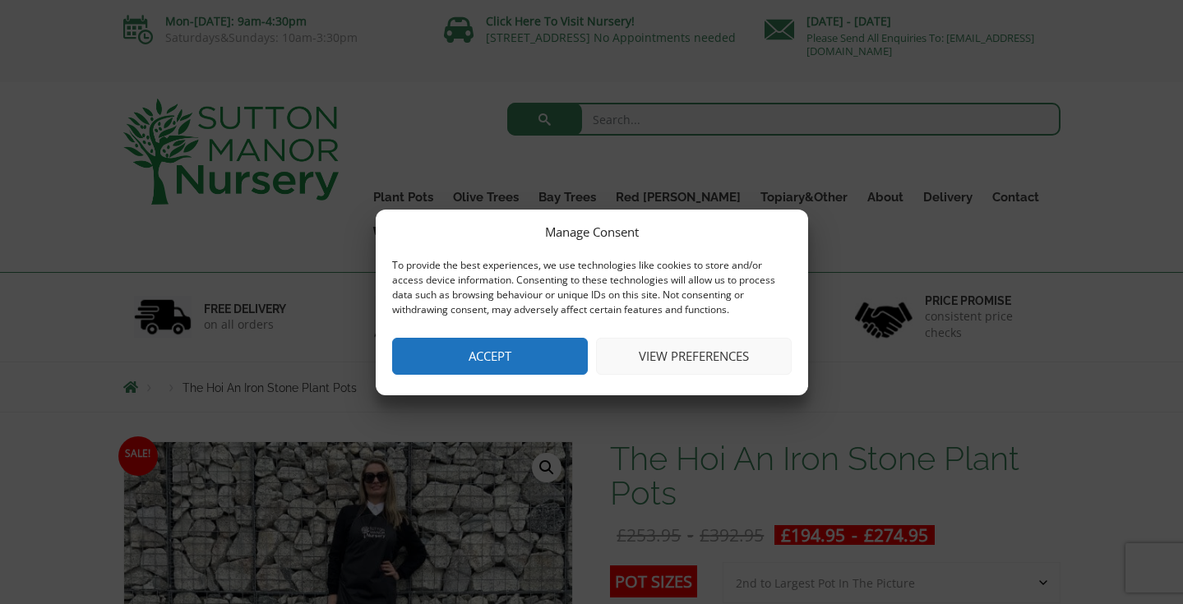
click at [689, 354] on button "View preferences" at bounding box center [694, 356] width 196 height 37
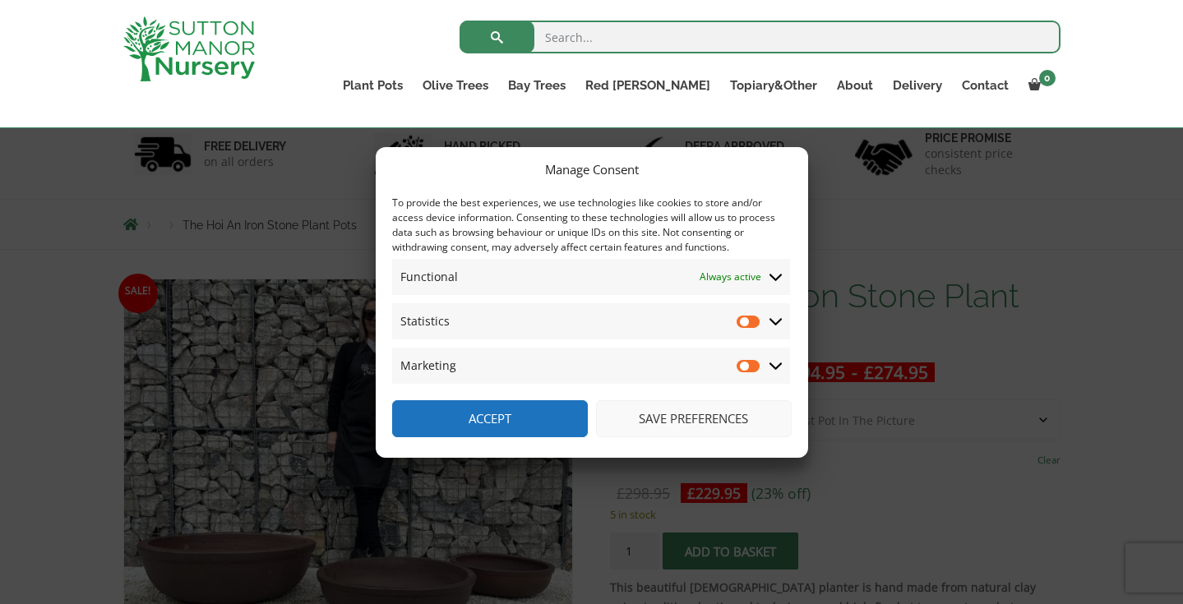
scroll to position [96, 0]
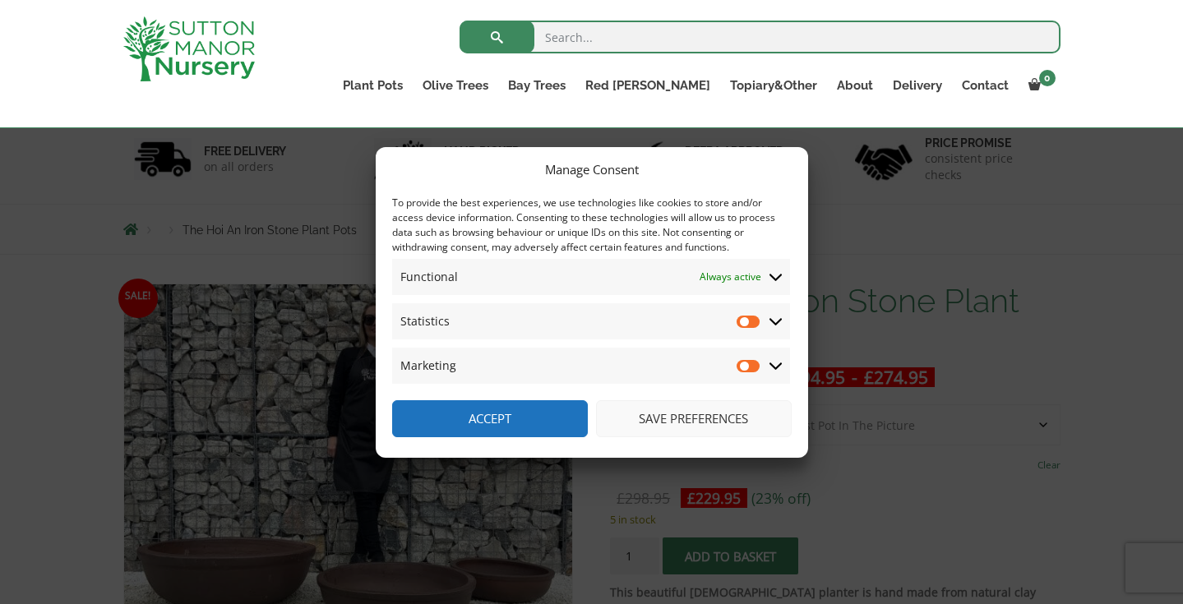
click at [670, 425] on button "Save preferences" at bounding box center [694, 418] width 196 height 37
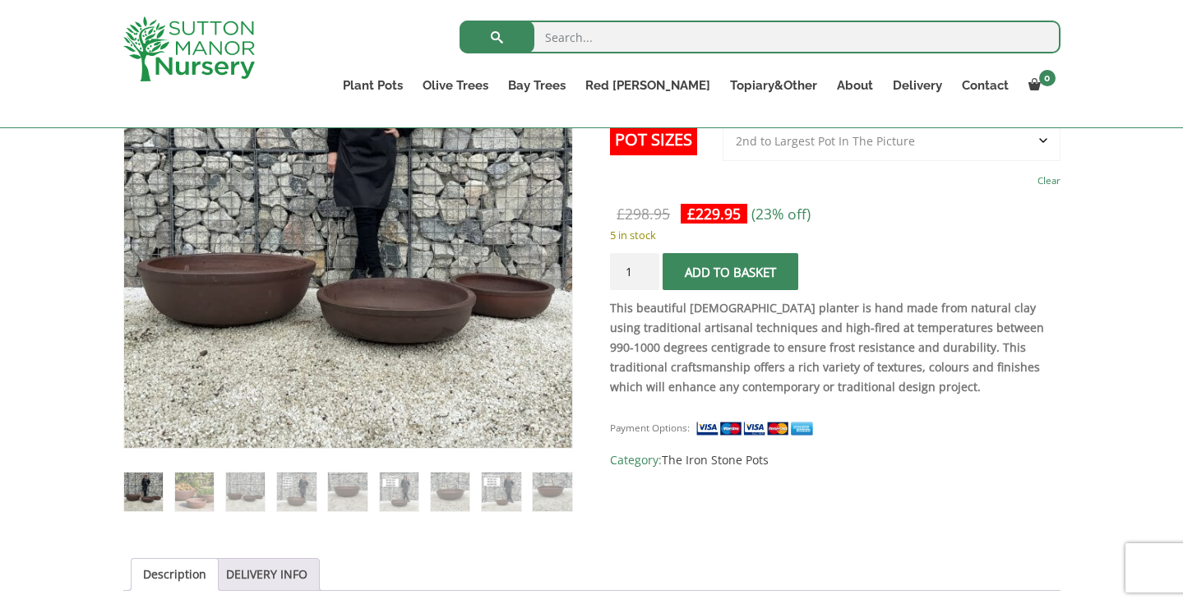
scroll to position [381, 0]
click at [196, 486] on img at bounding box center [194, 491] width 39 height 39
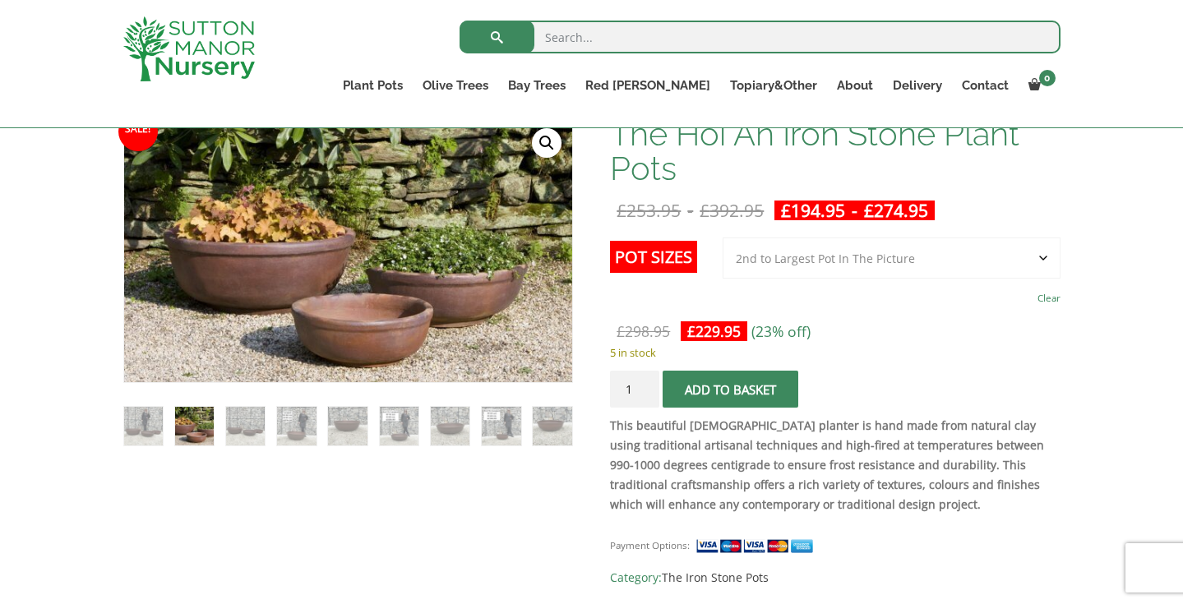
scroll to position [254, 0]
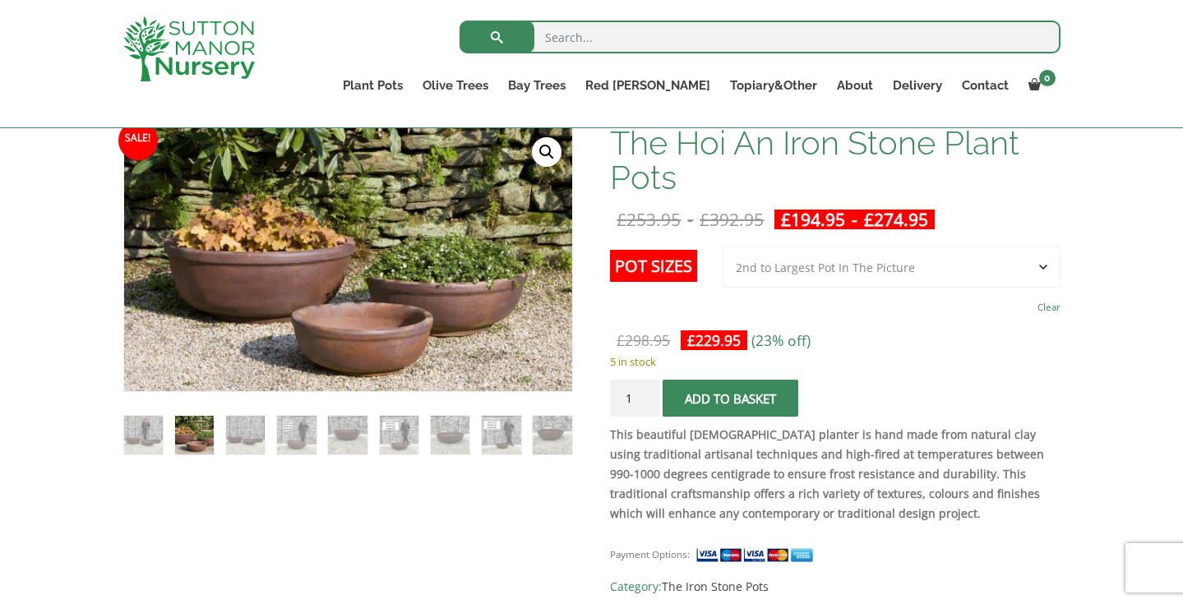
click at [1040, 265] on select "Choose an option 3rd to Largest Pot In The Picture 2nd to Largest Pot In The Pi…" at bounding box center [891, 267] width 338 height 41
select select "Largest pot In The Picture"
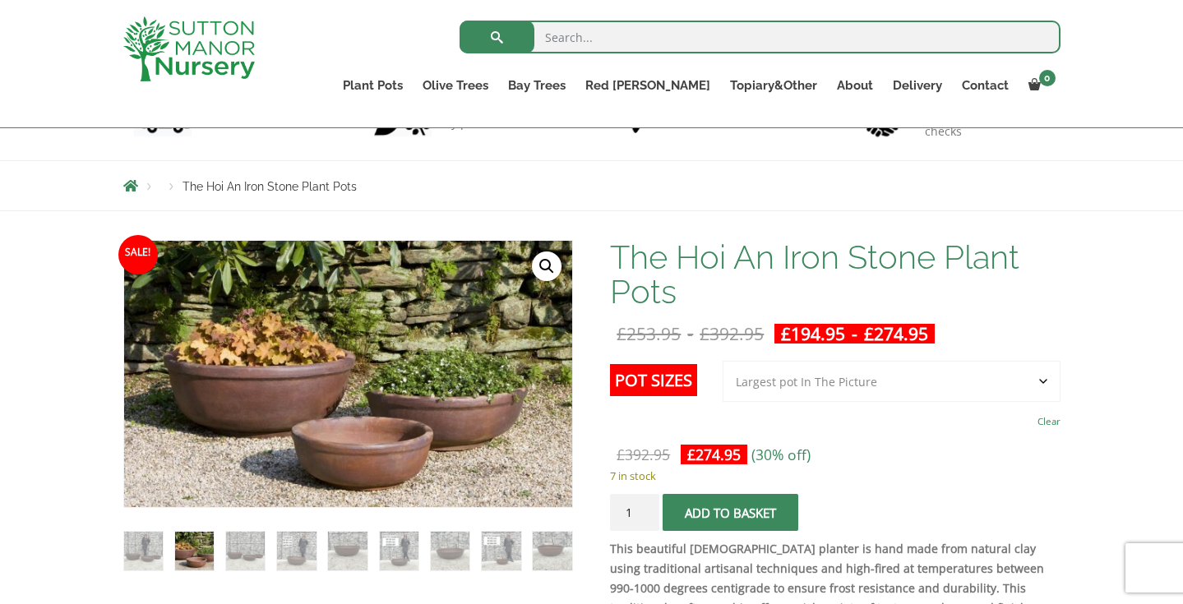
scroll to position [148, 0]
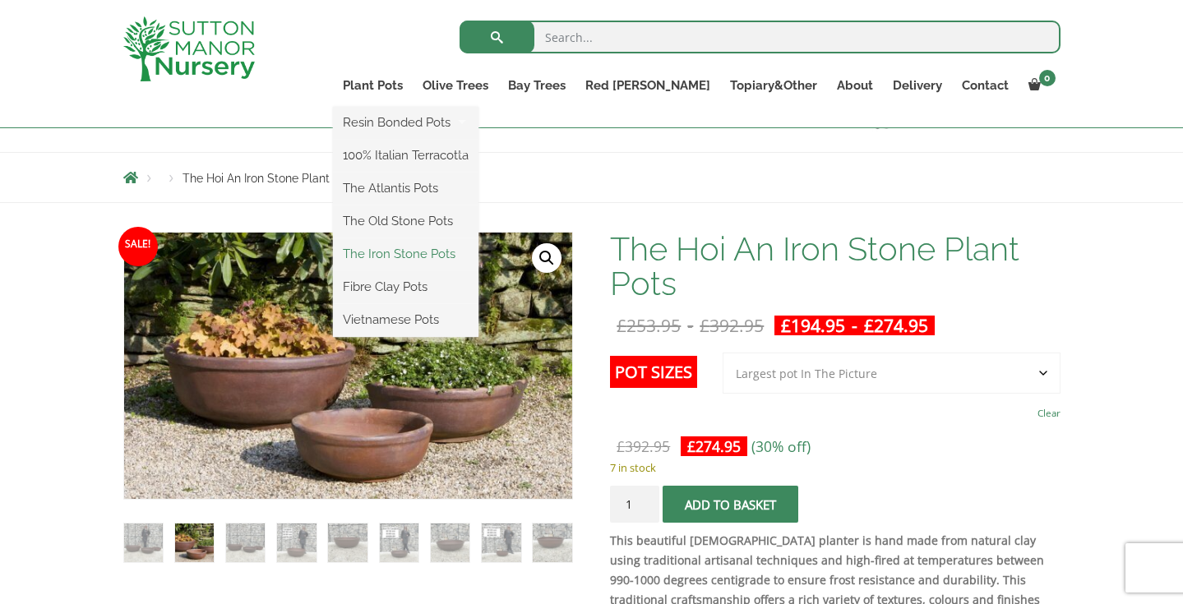
click at [454, 255] on link "The Iron Stone Pots" at bounding box center [405, 254] width 145 height 25
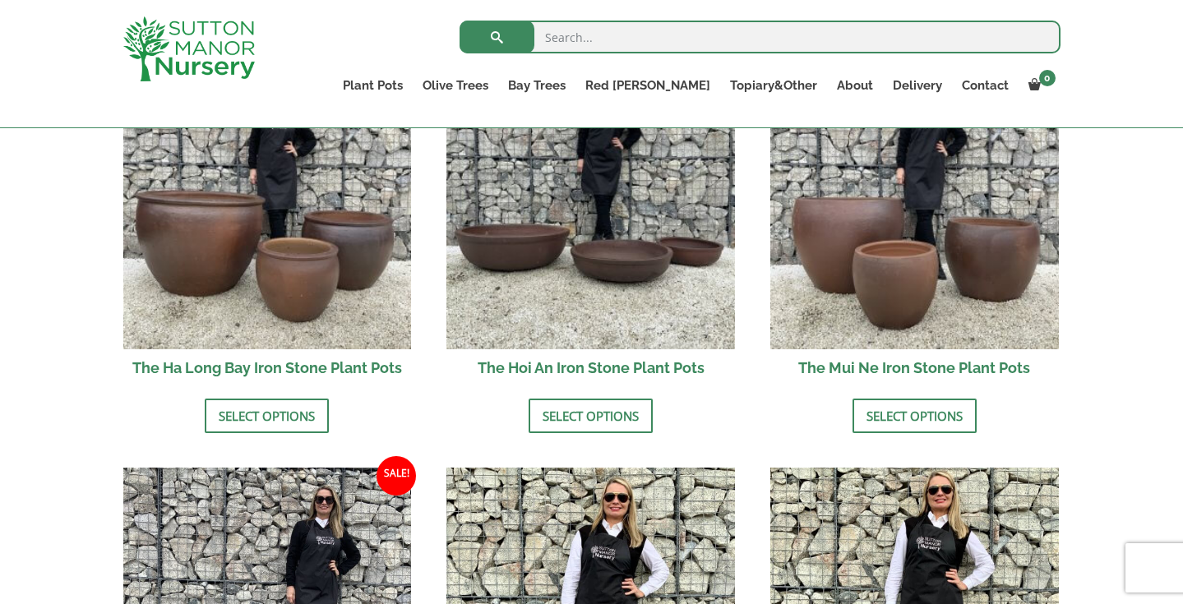
scroll to position [655, 0]
click at [263, 413] on link "Select options" at bounding box center [267, 415] width 124 height 35
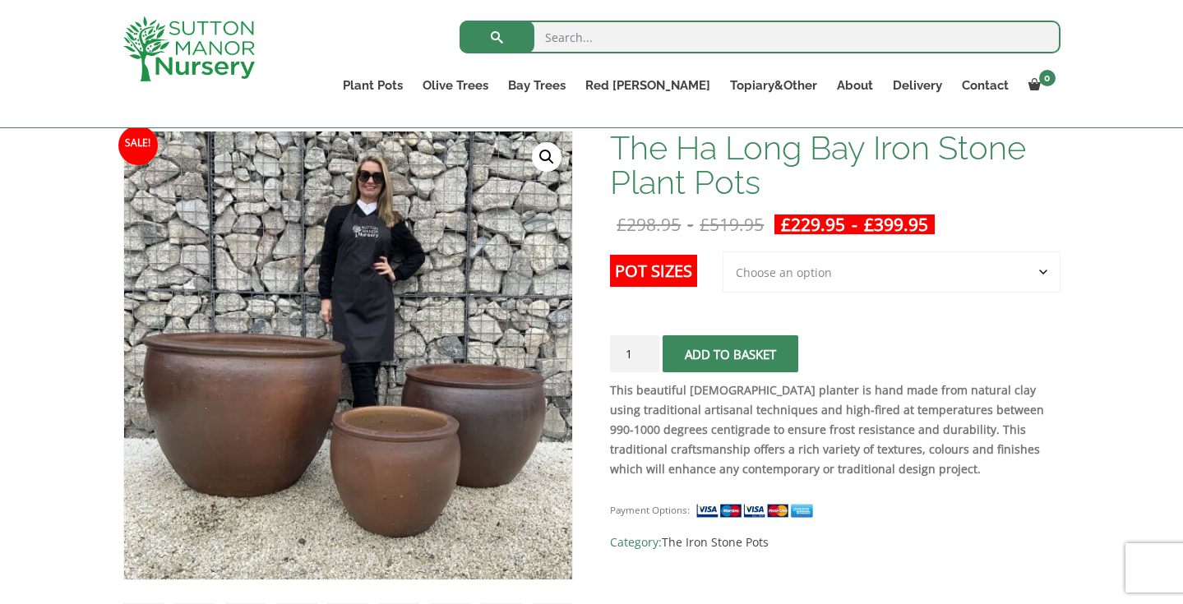
scroll to position [253, 0]
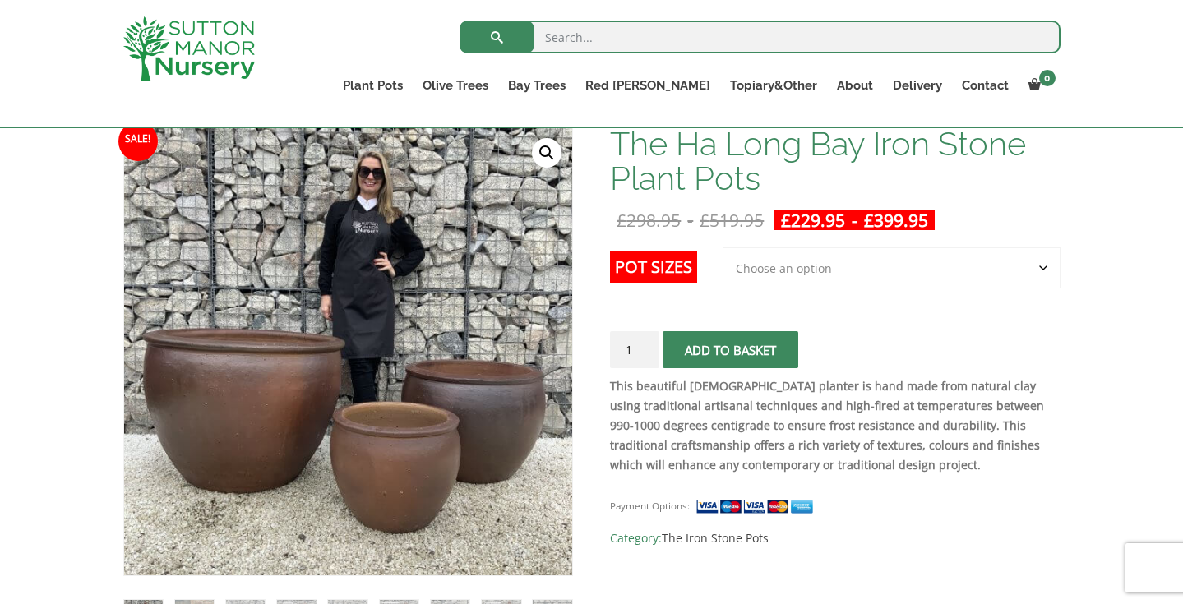
click at [1040, 270] on select "Choose an option 3rd to Largest Pot In The Picture 2nd to Largest Pot In The Pi…" at bounding box center [891, 267] width 338 height 41
select select "Largest pot In The Picture"
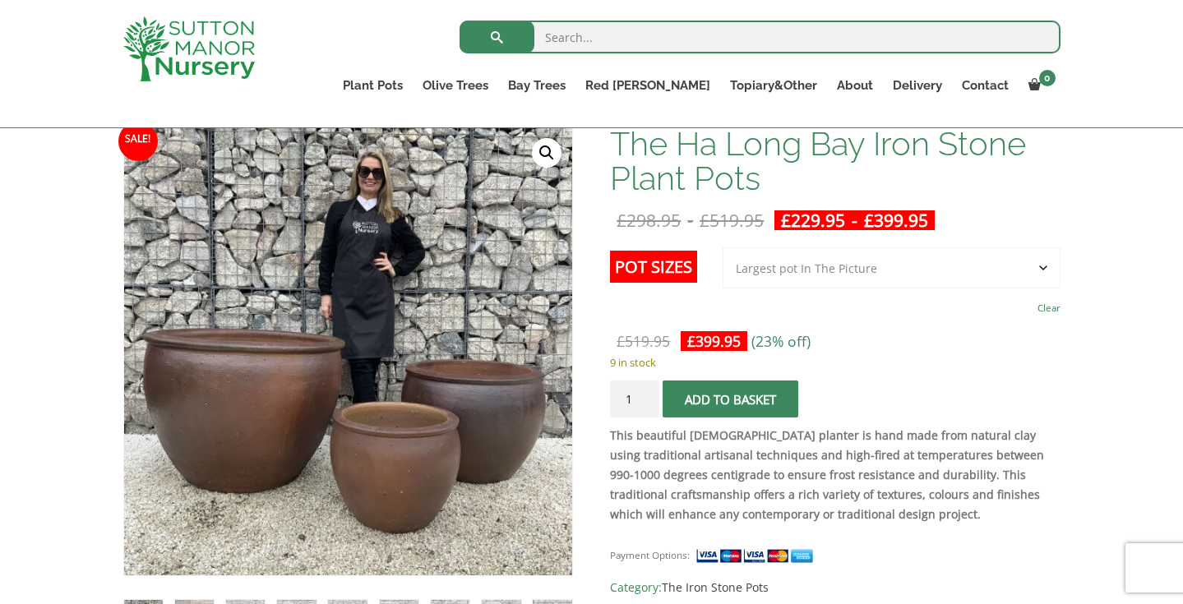
click at [731, 399] on span "submit" at bounding box center [731, 399] width 0 height 0
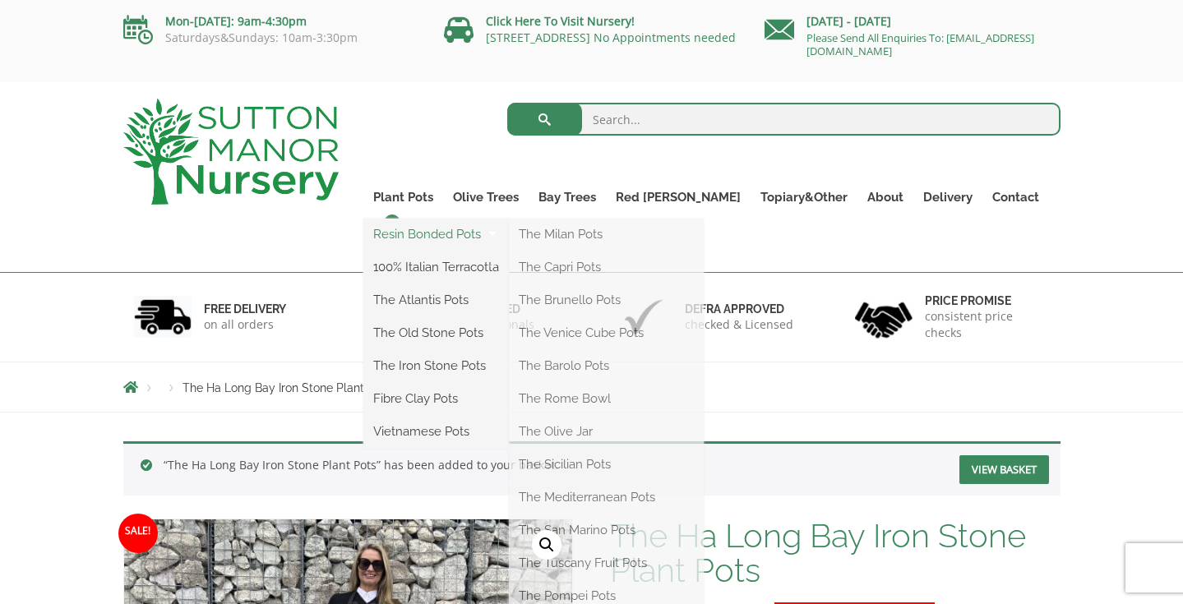
click at [427, 235] on link "Resin Bonded Pots" at bounding box center [435, 234] width 145 height 25
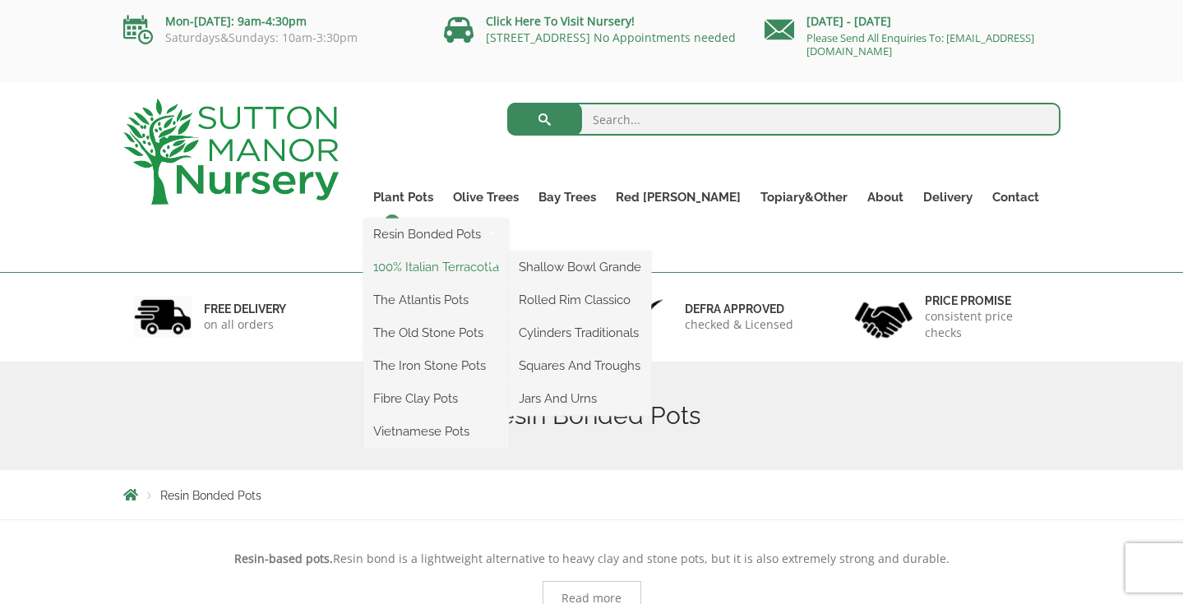
click at [446, 267] on link "100% Italian Terracotta" at bounding box center [435, 267] width 145 height 25
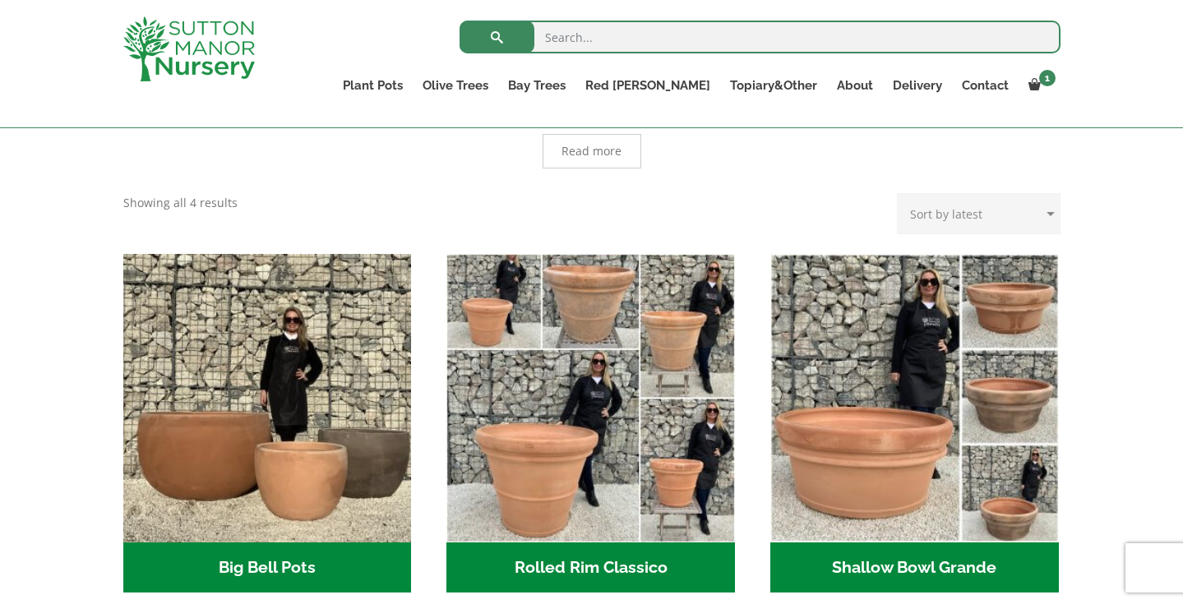
scroll to position [399, 0]
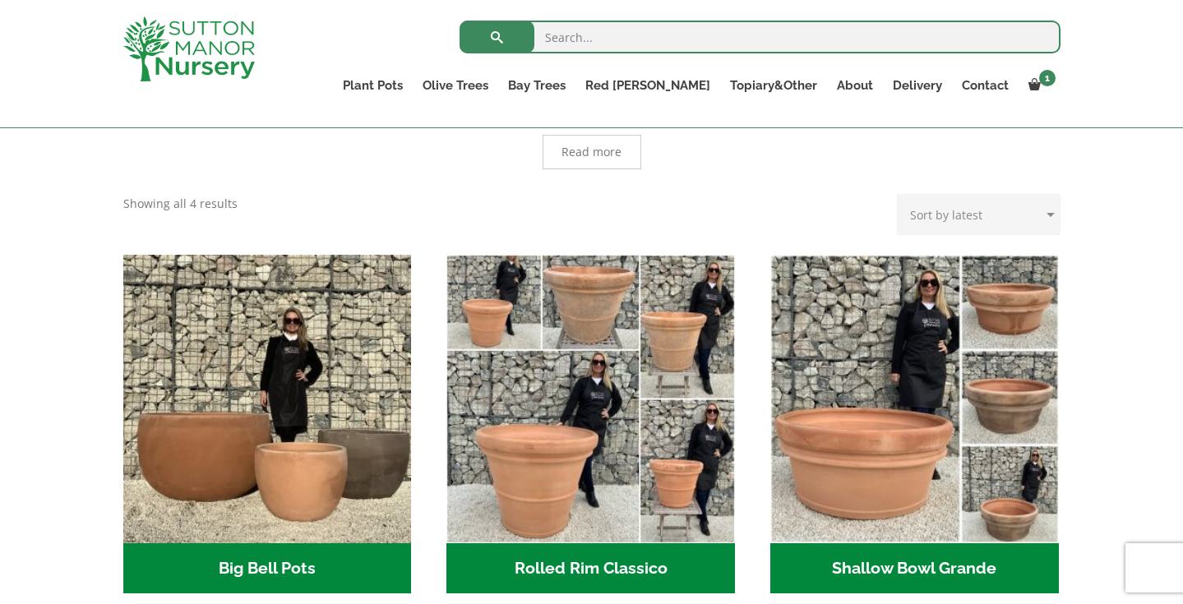
click at [782, 190] on div "XL Italian Terracotta Garden Pots Timeless Beauty with Lasting Sophistication I…" at bounding box center [591, 141] width 937 height 105
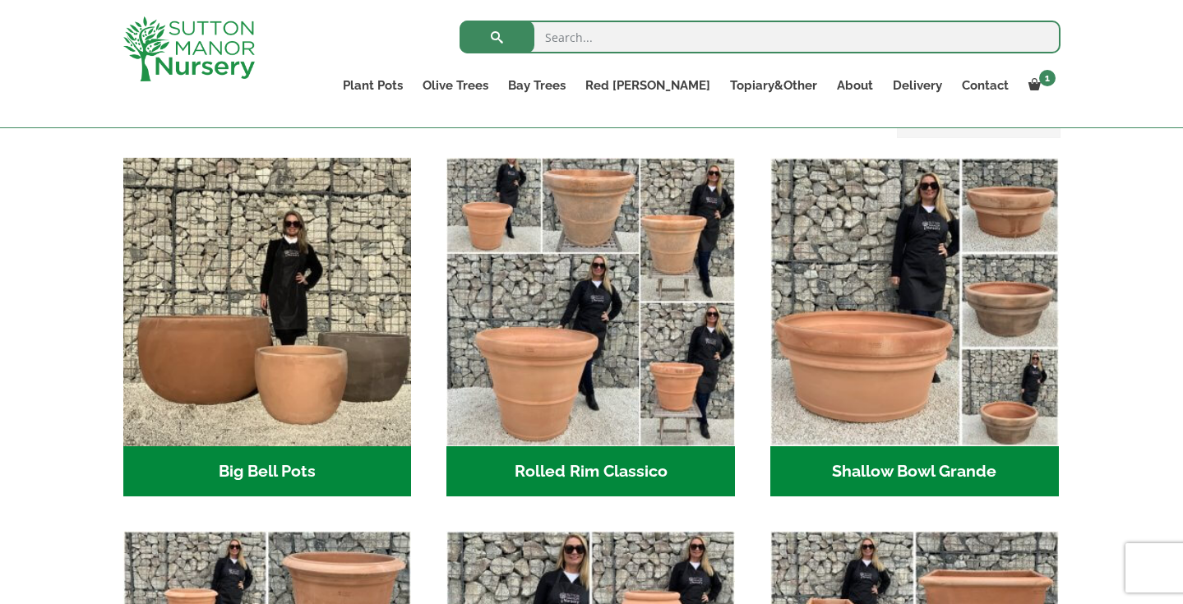
scroll to position [493, 0]
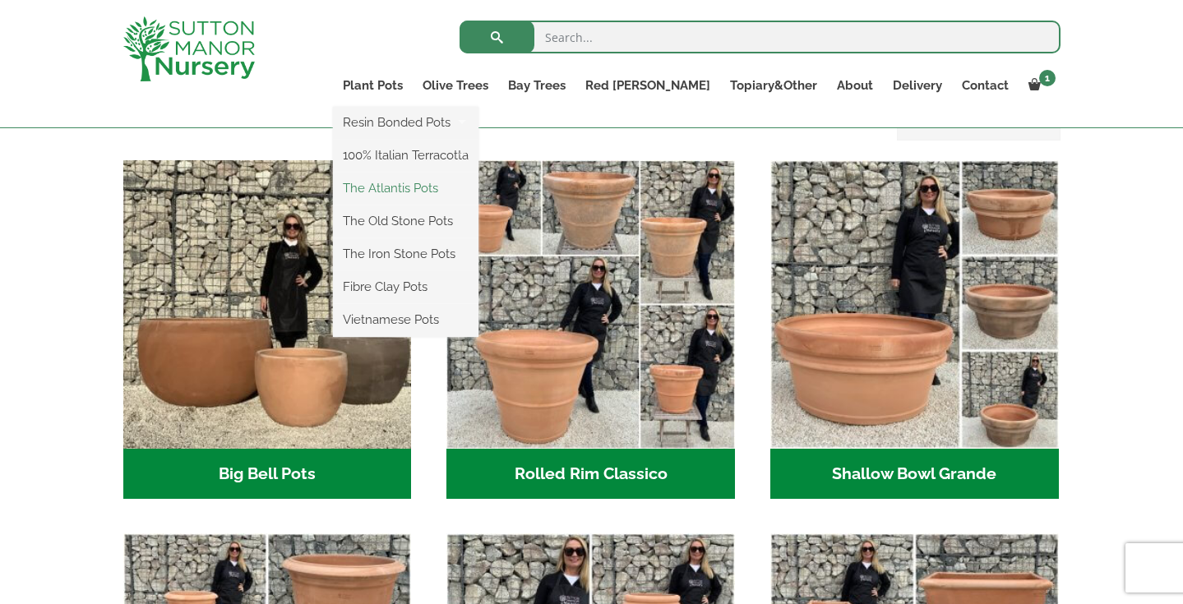
click at [434, 187] on link "The Atlantis Pots" at bounding box center [405, 188] width 145 height 25
click at [453, 216] on link "The Old Stone Pots" at bounding box center [405, 221] width 145 height 25
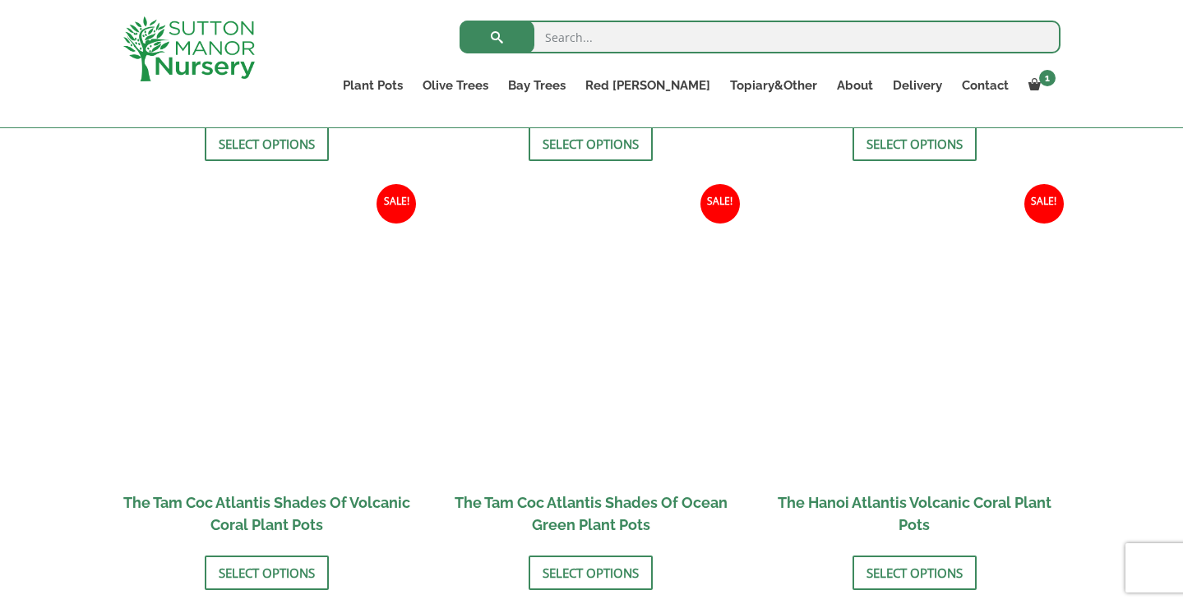
scroll to position [1361, 0]
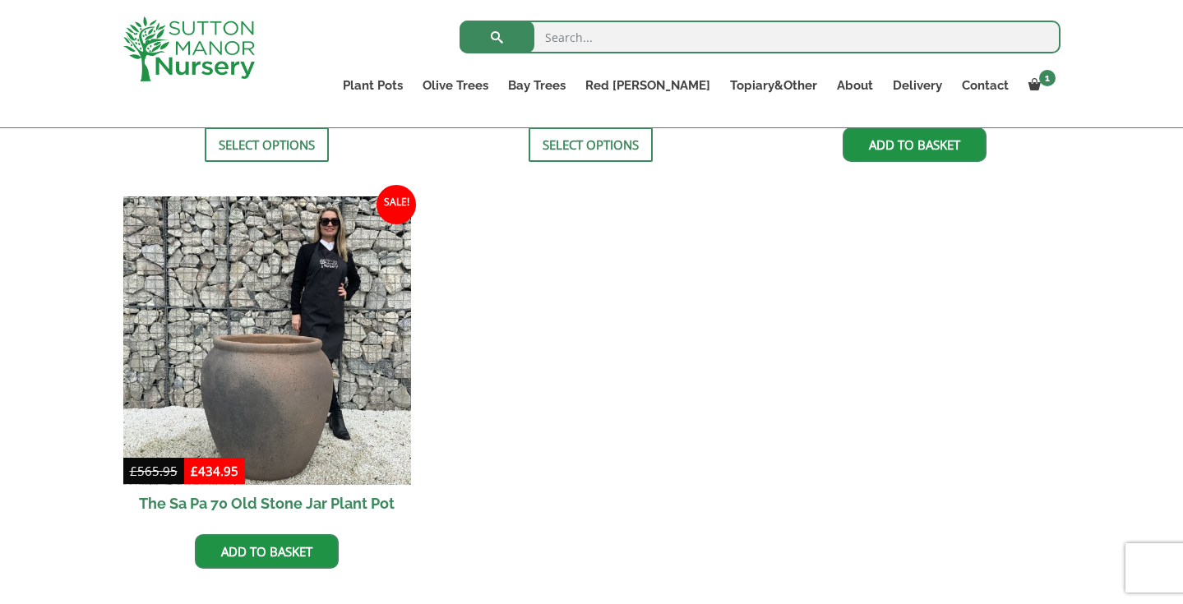
scroll to position [1347, 0]
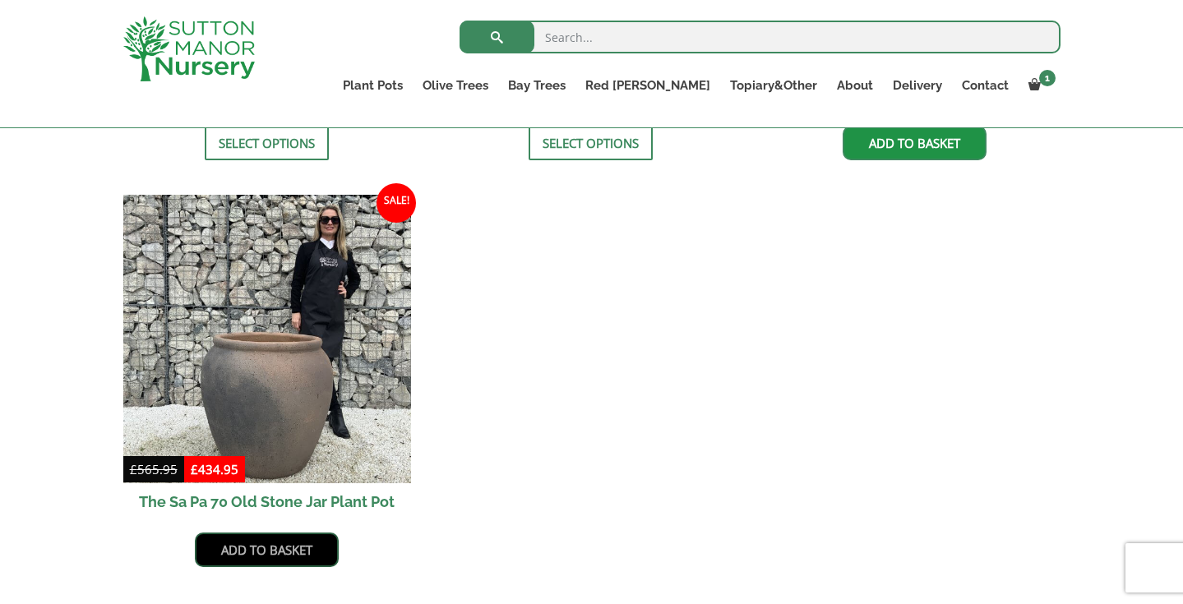
click at [288, 533] on link "Add to basket" at bounding box center [267, 550] width 144 height 35
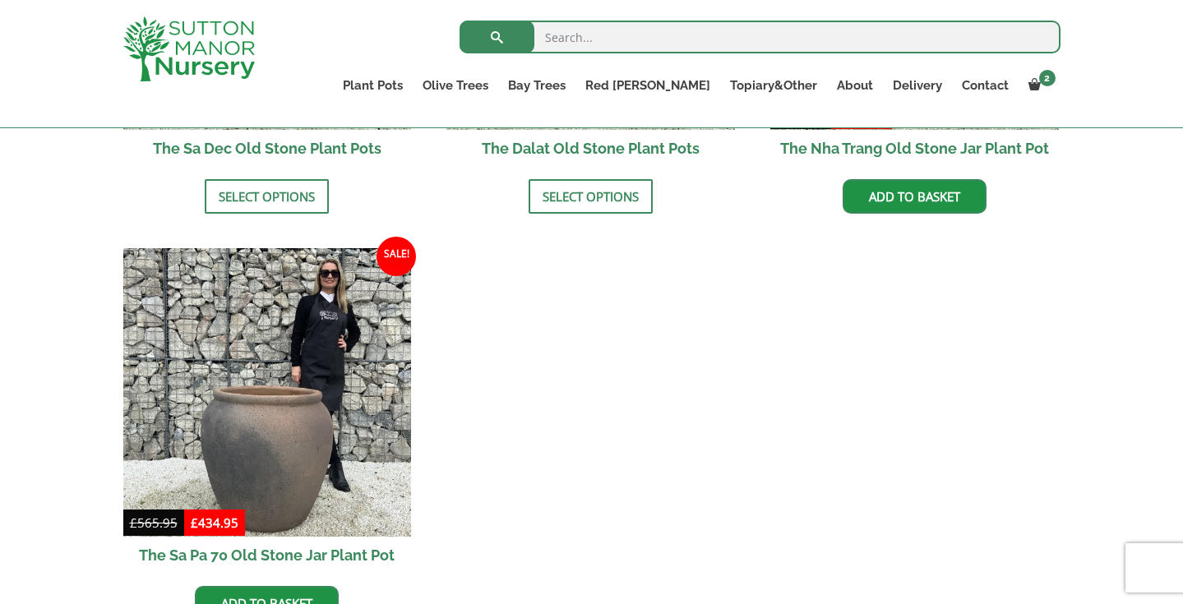
scroll to position [1524, 0]
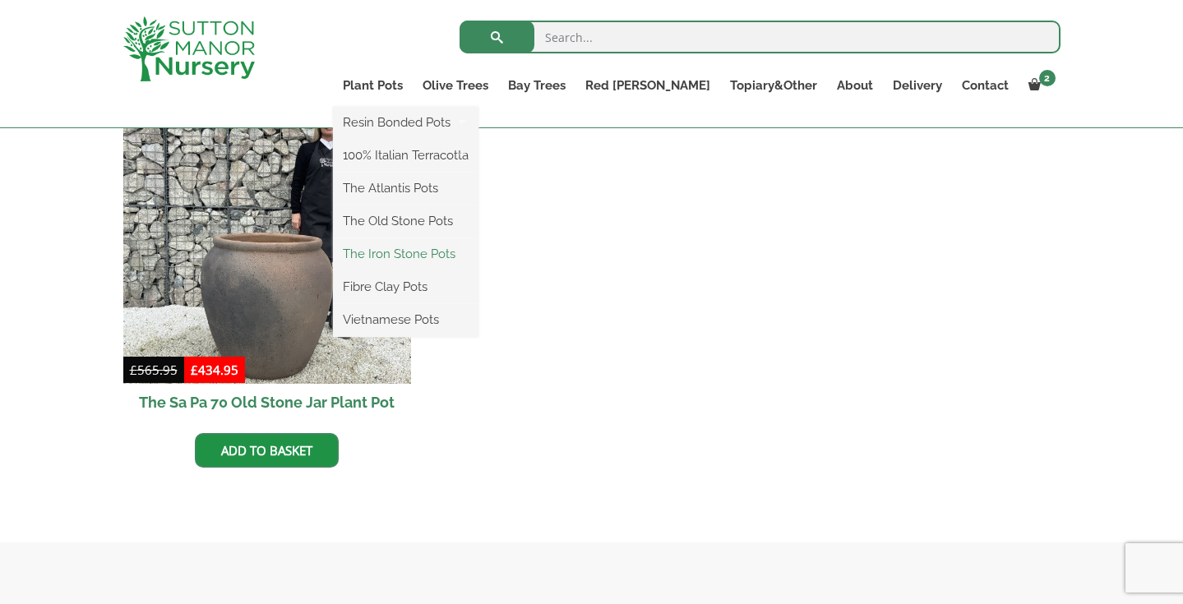
click at [445, 250] on link "The Iron Stone Pots" at bounding box center [405, 254] width 145 height 25
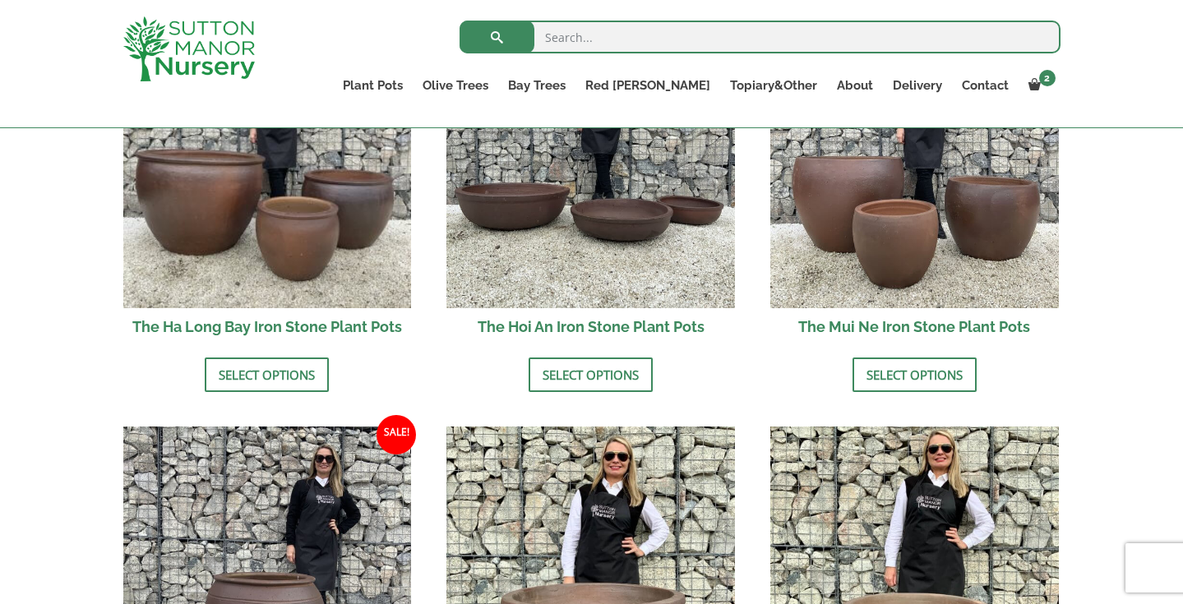
scroll to position [652, 0]
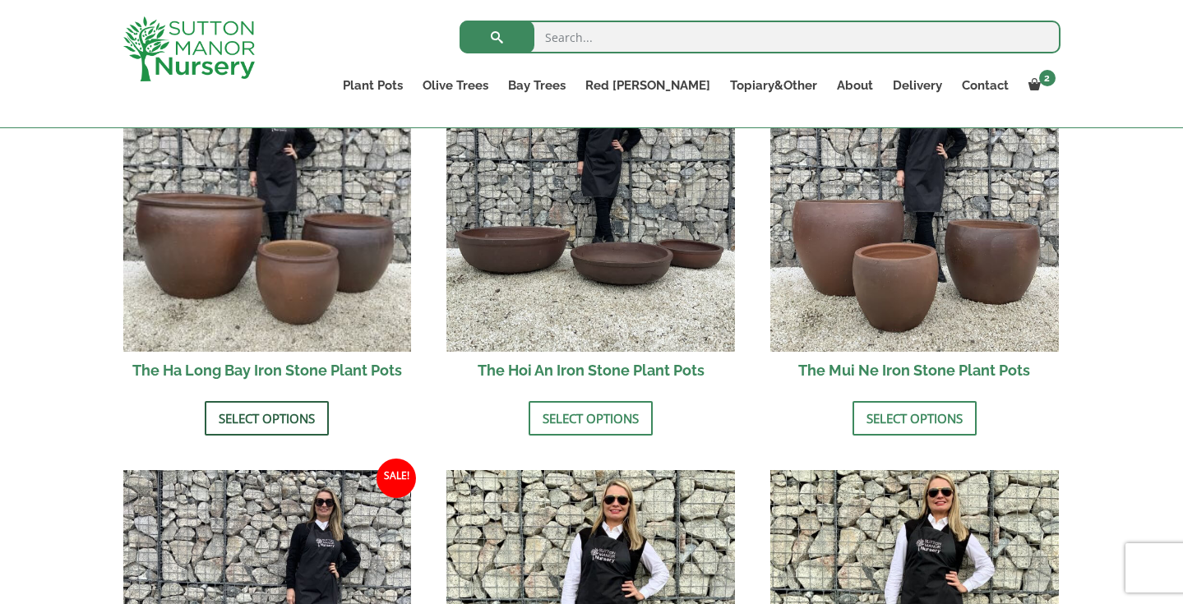
click at [279, 417] on link "Select options" at bounding box center [267, 418] width 124 height 35
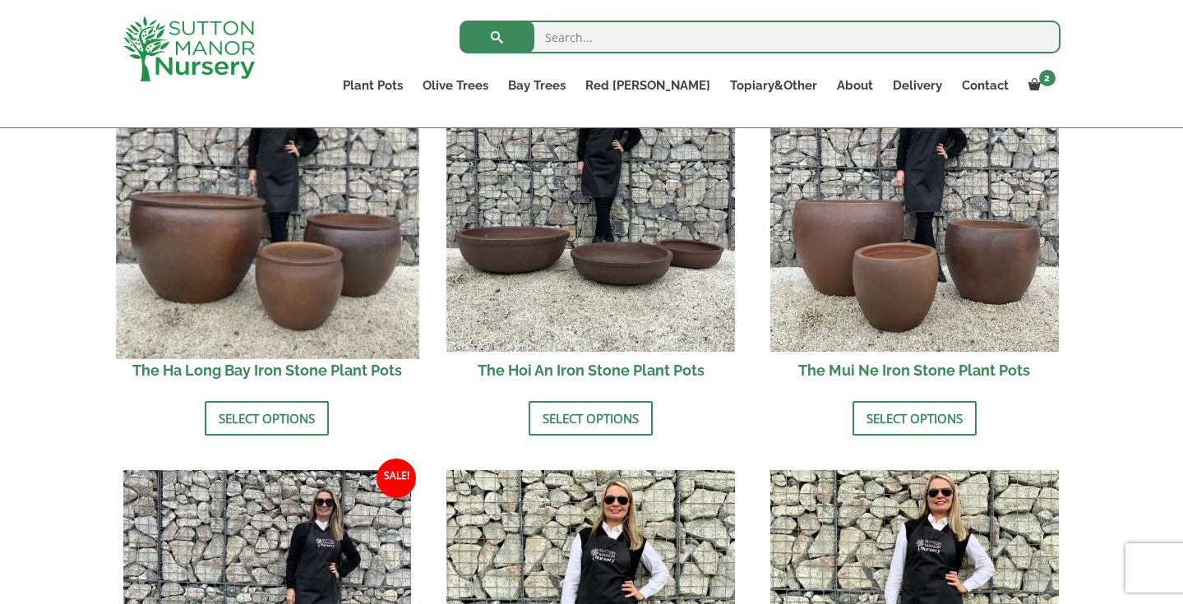
click at [321, 236] on img at bounding box center [267, 207] width 302 height 302
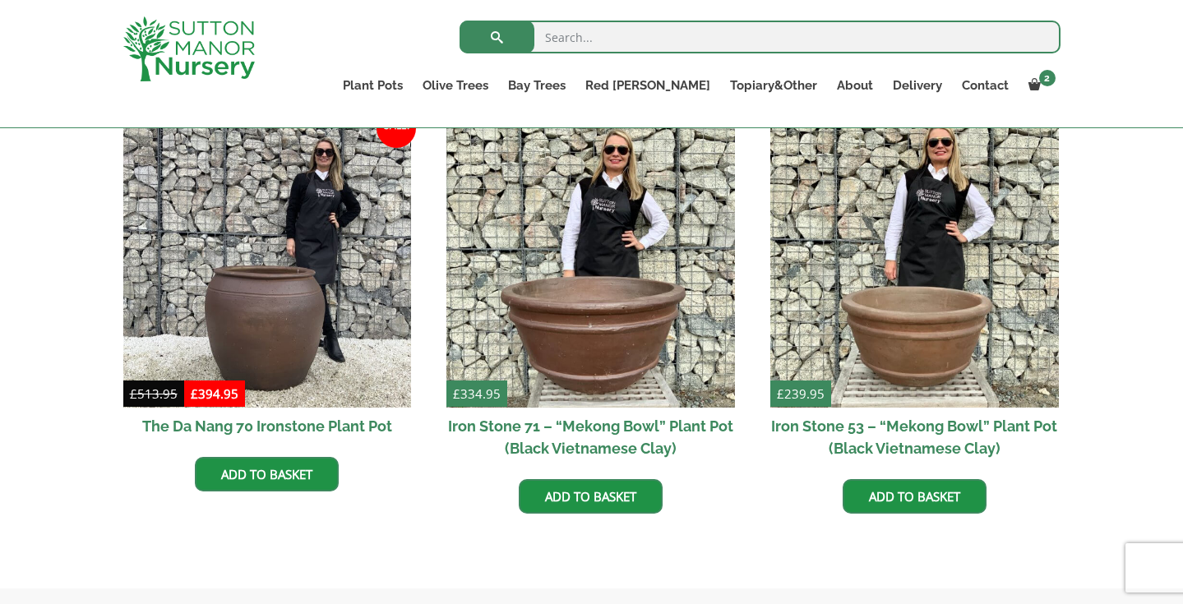
scroll to position [998, 0]
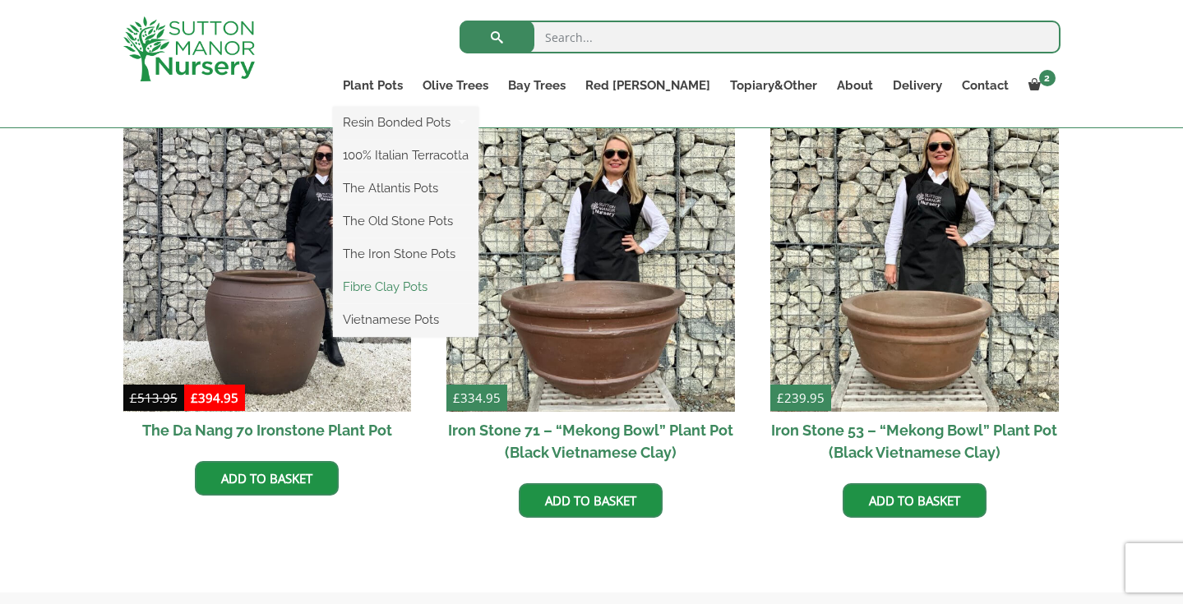
click at [445, 282] on link "Fibre Clay Pots" at bounding box center [405, 287] width 145 height 25
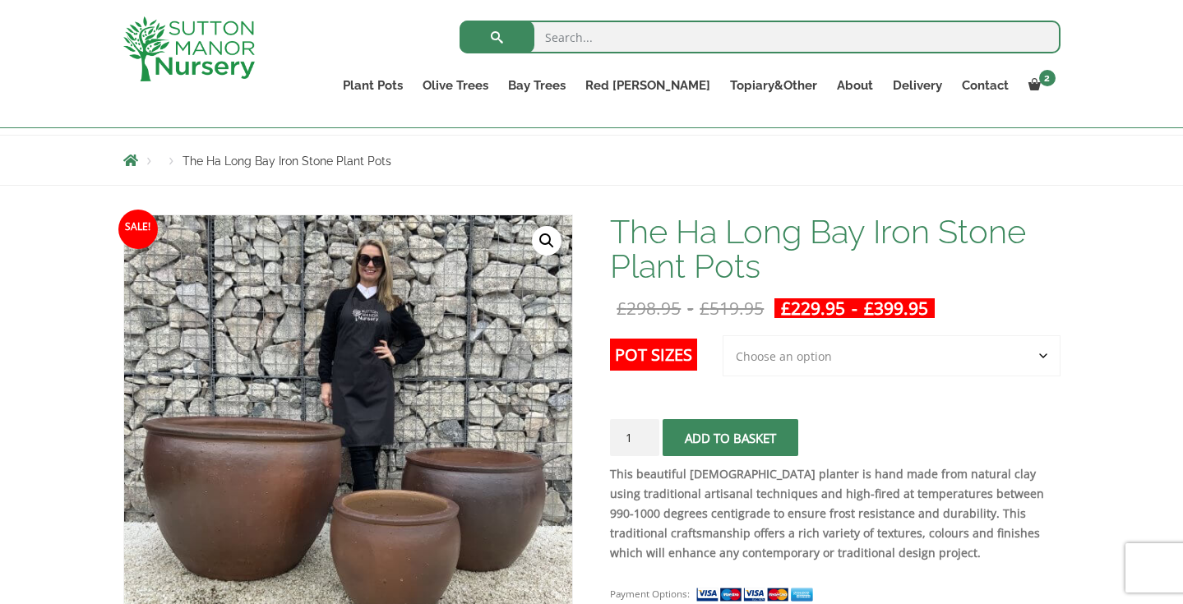
scroll to position [189, 0]
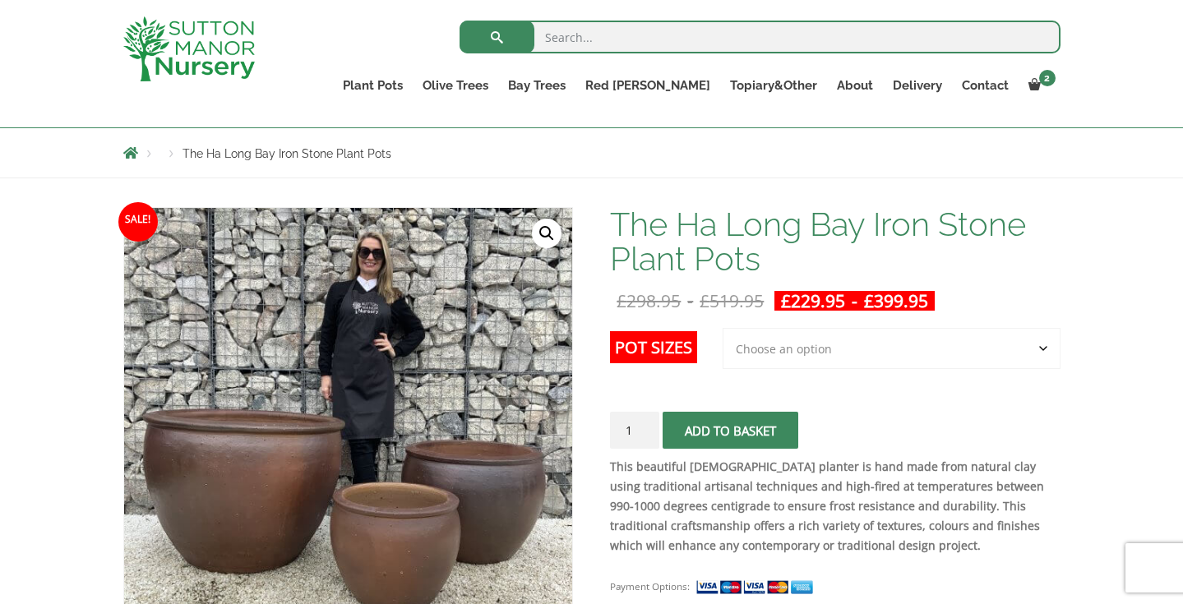
scroll to position [171, 0]
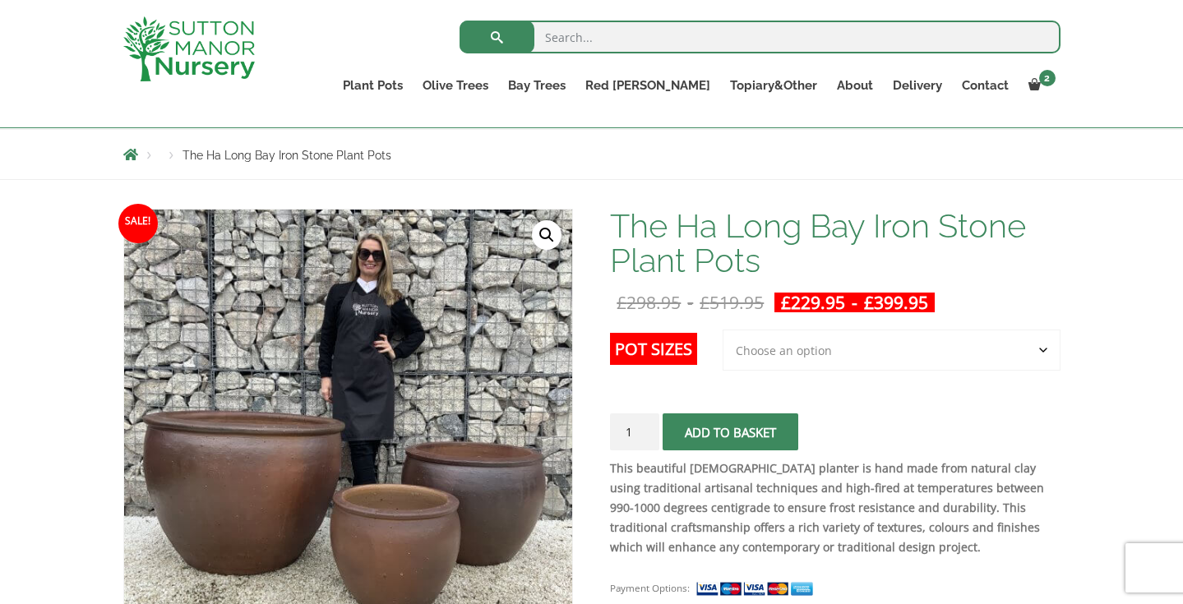
click at [1045, 348] on select "Choose an option 3rd to Largest Pot In The Picture 2nd to Largest Pot In The Pi…" at bounding box center [891, 350] width 338 height 41
select select "2nd to Largest Pot In The Picture"
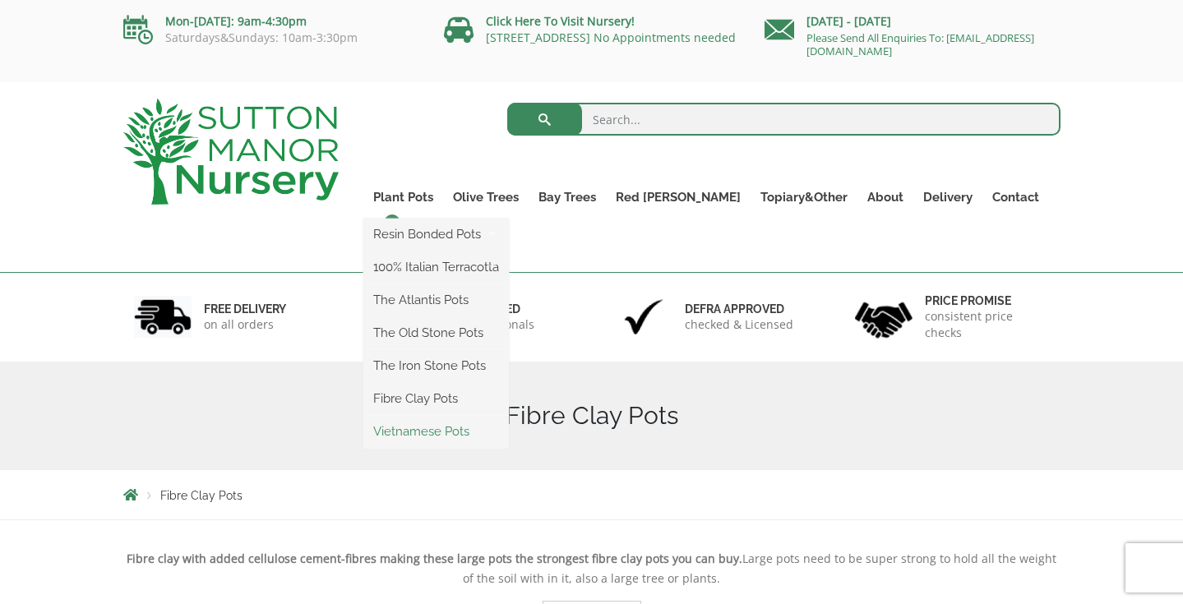
click at [453, 429] on link "Vietnamese Pots" at bounding box center [435, 431] width 145 height 25
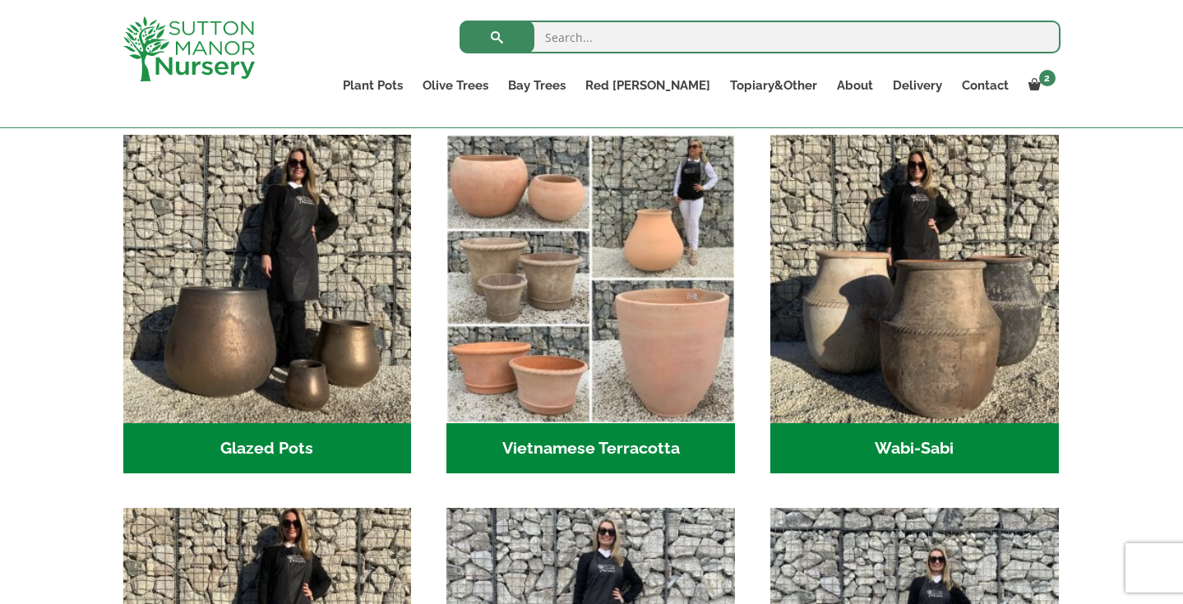
scroll to position [483, 0]
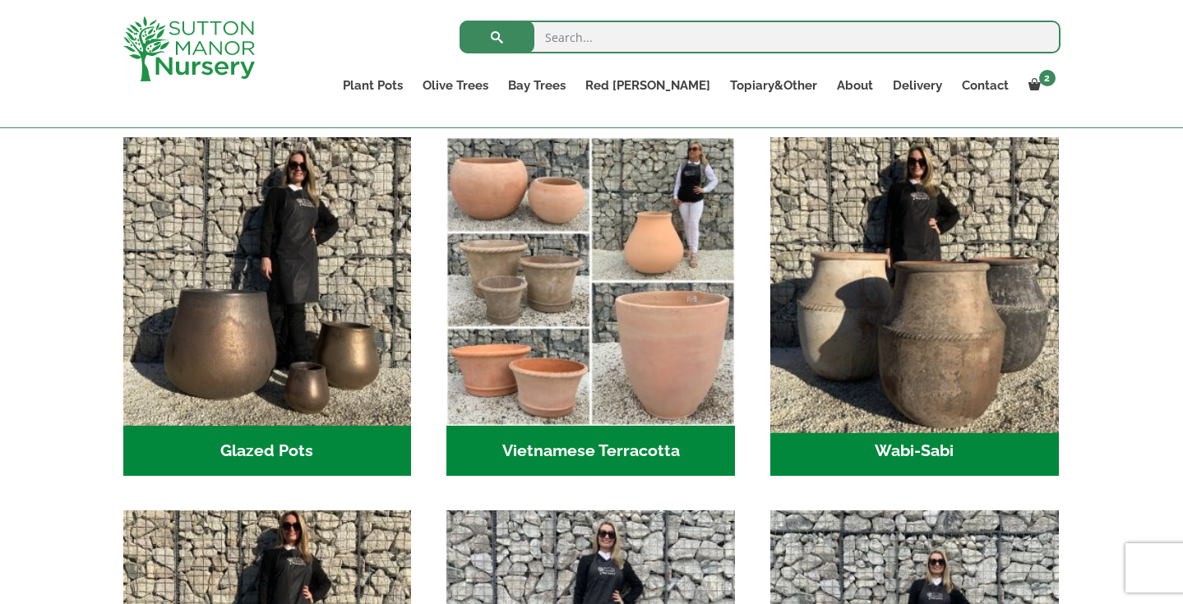
click at [943, 295] on img "Visit product category Wabi-Sabi" at bounding box center [914, 281] width 302 height 302
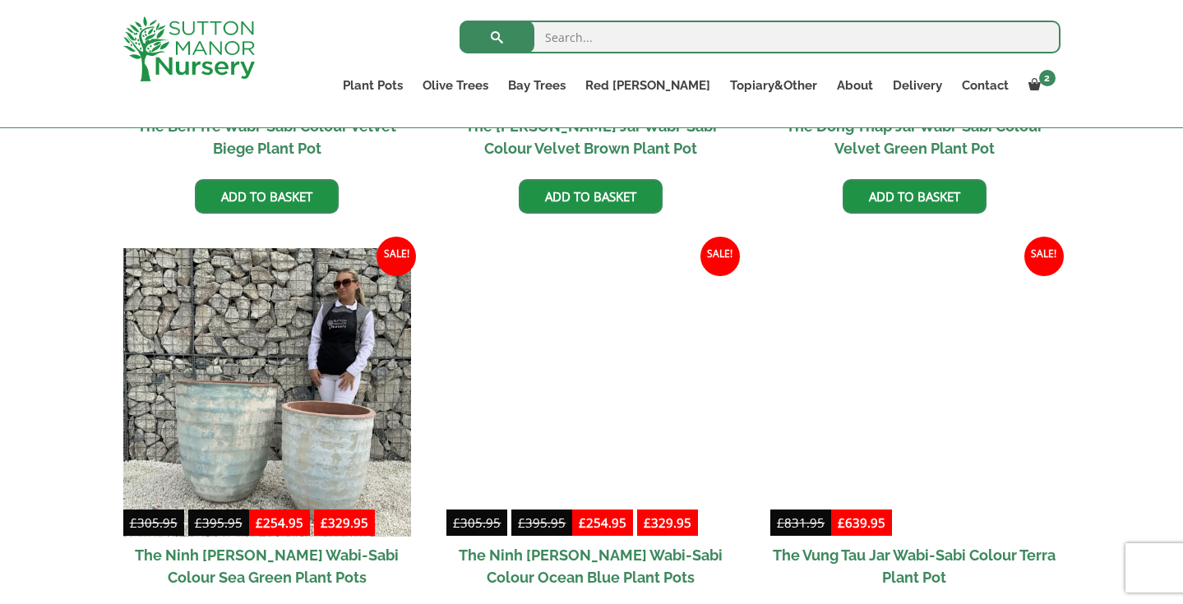
scroll to position [1158, 0]
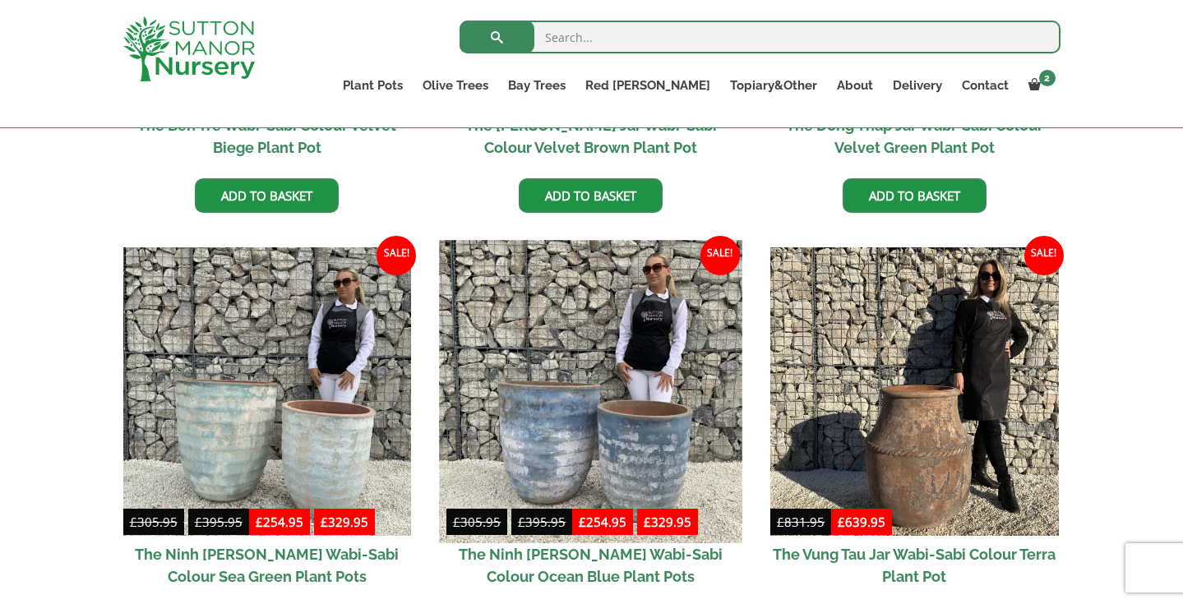
click at [523, 422] on img at bounding box center [591, 391] width 302 height 302
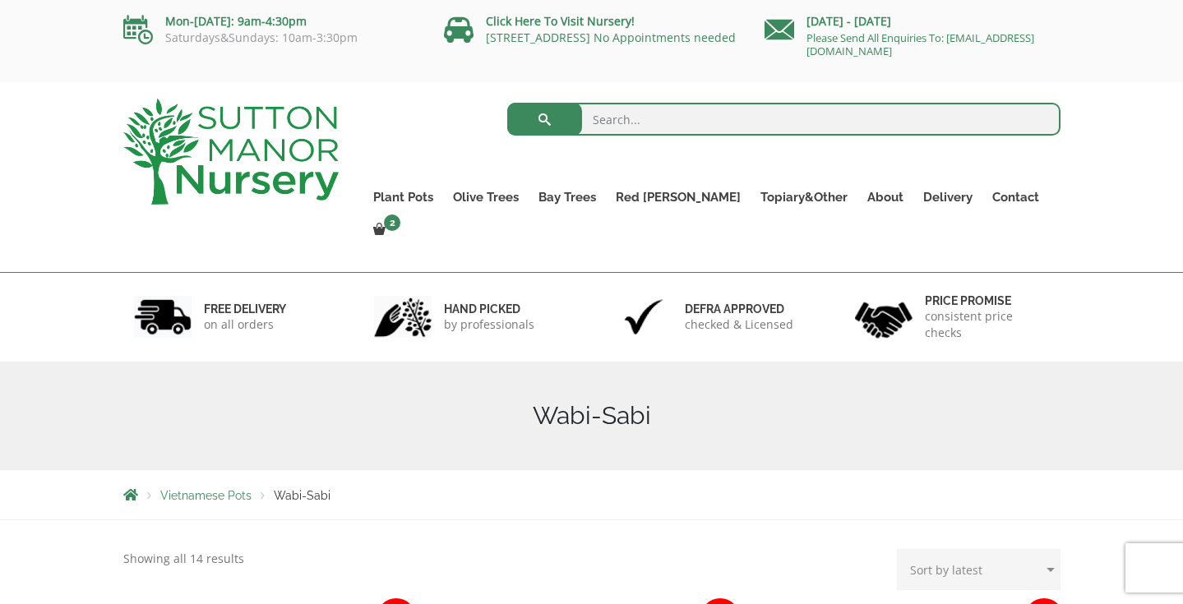
scroll to position [0, 0]
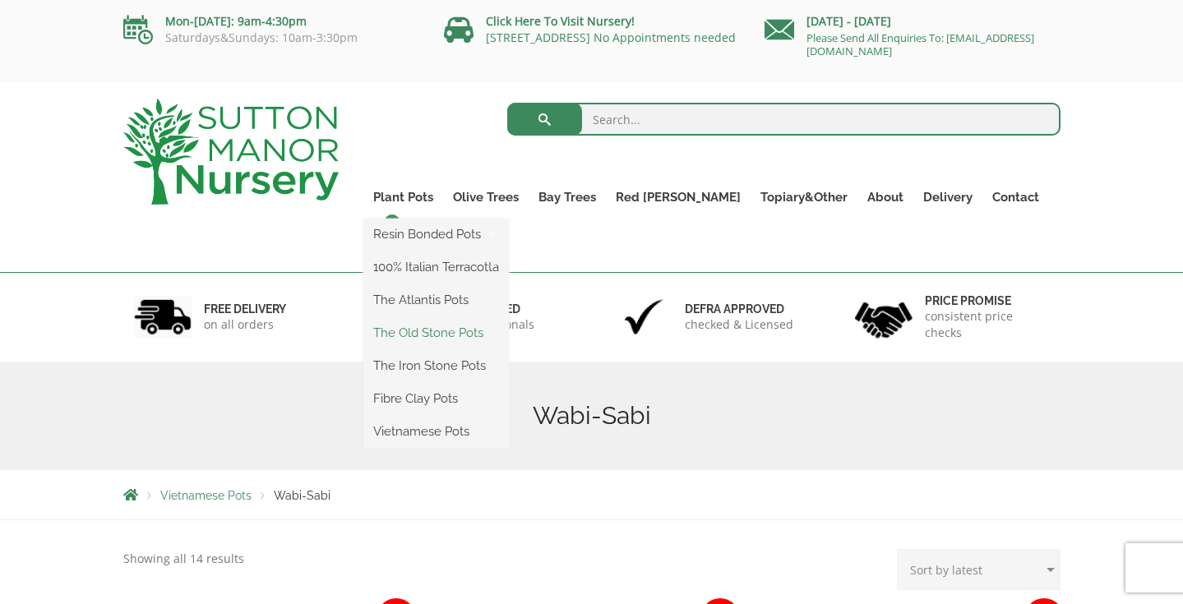
click at [468, 327] on link "The Old Stone Pots" at bounding box center [435, 333] width 145 height 25
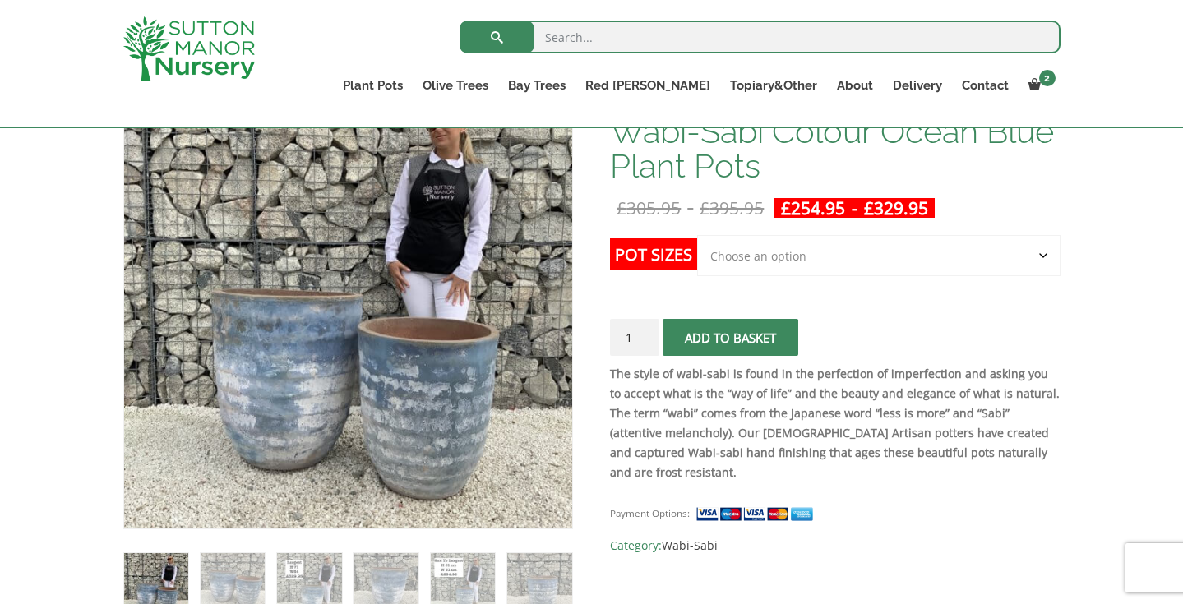
scroll to position [302, 0]
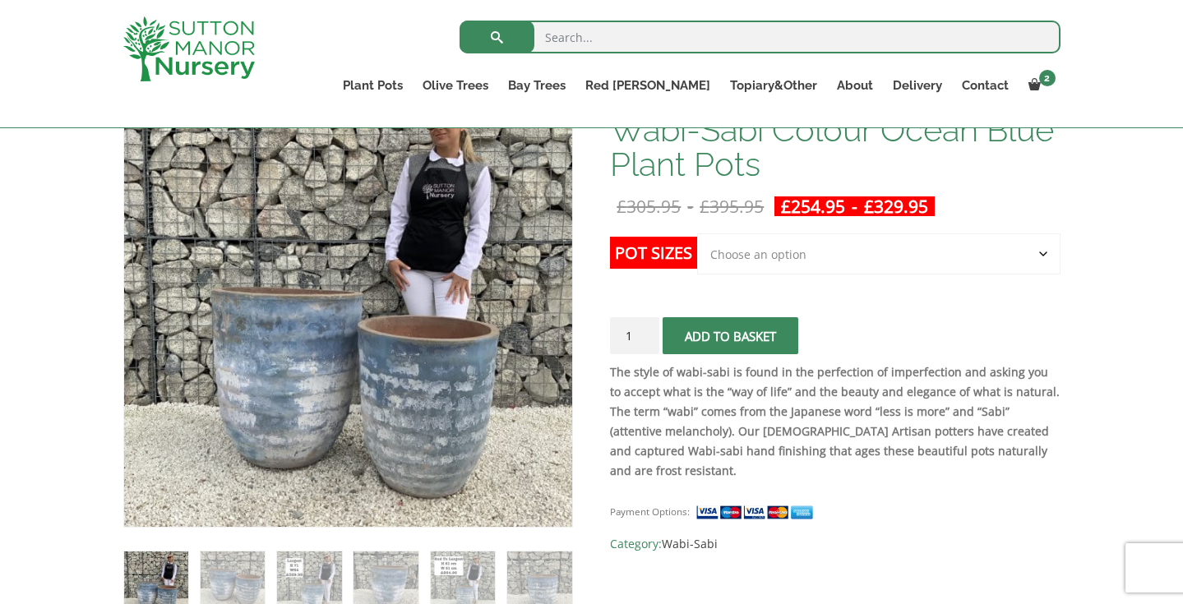
select select "Click here to buy the Largest pot In The Picture"
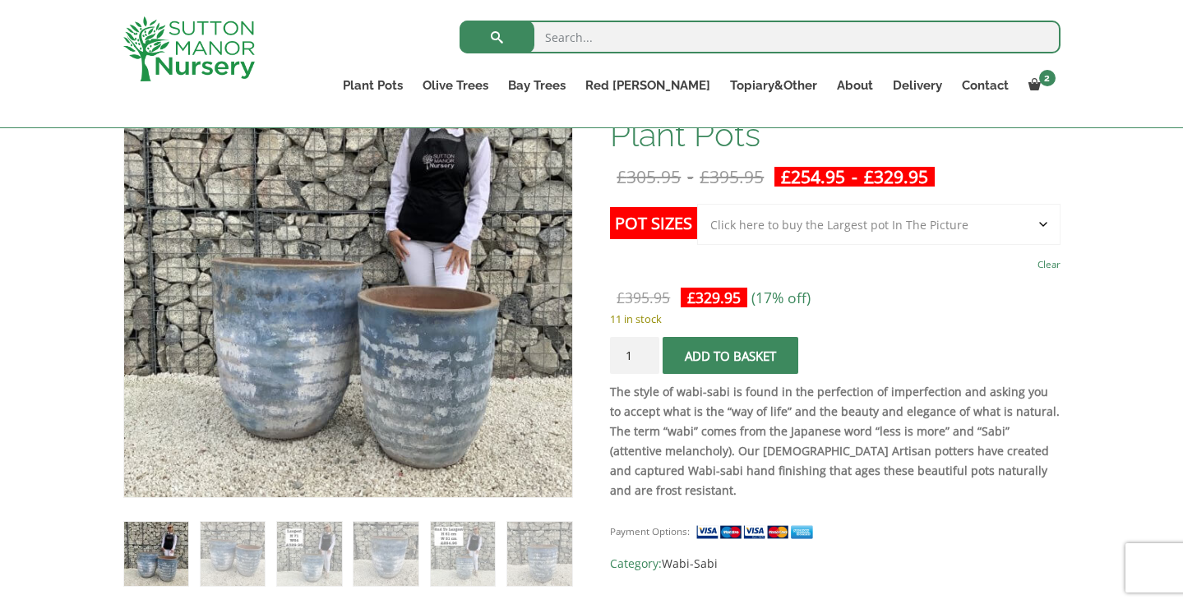
scroll to position [386, 0]
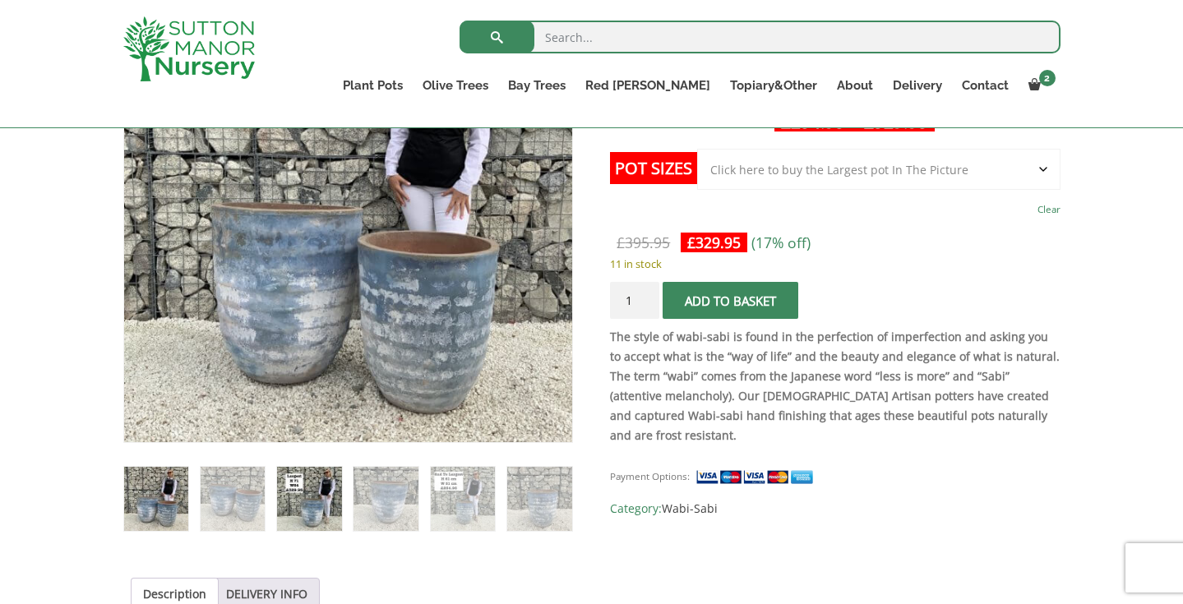
click at [316, 491] on img at bounding box center [309, 499] width 65 height 65
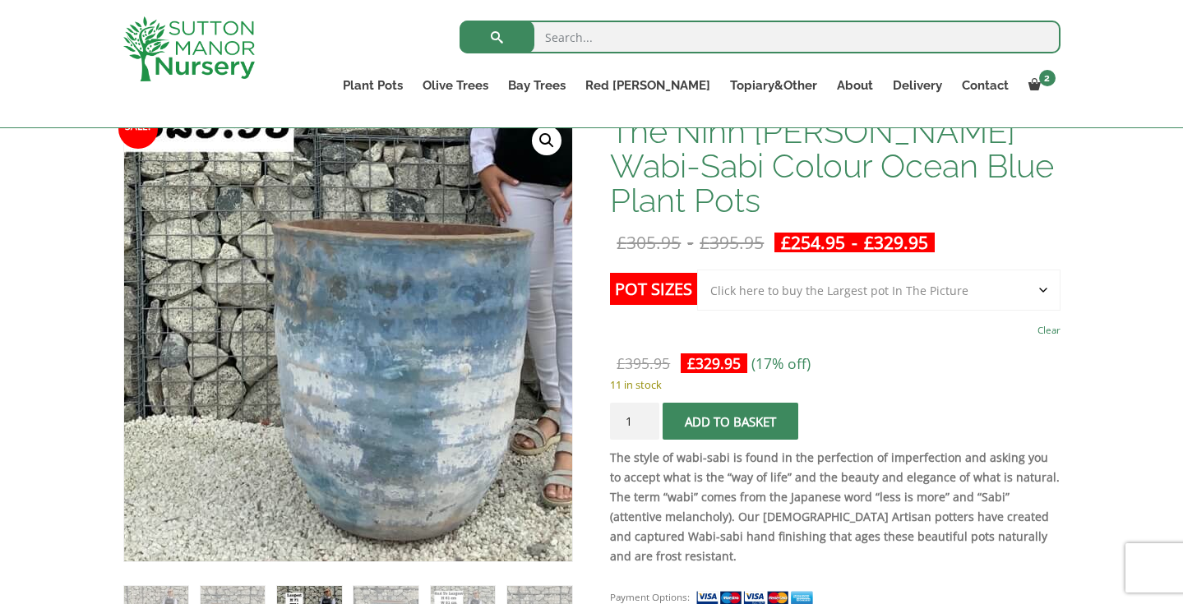
scroll to position [263, 0]
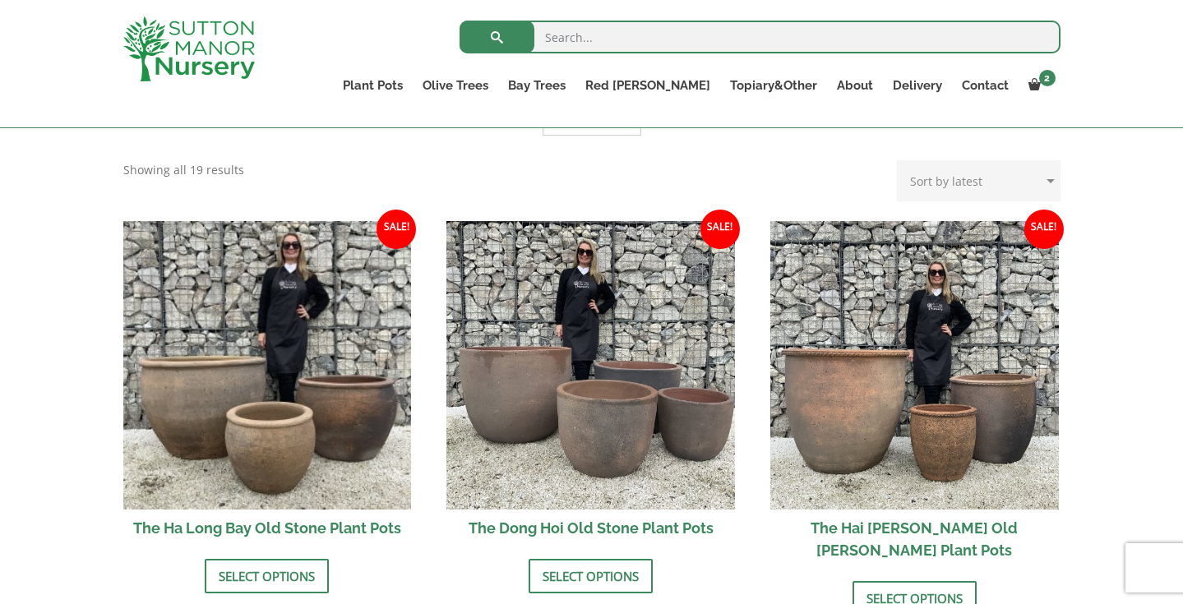
scroll to position [567, 0]
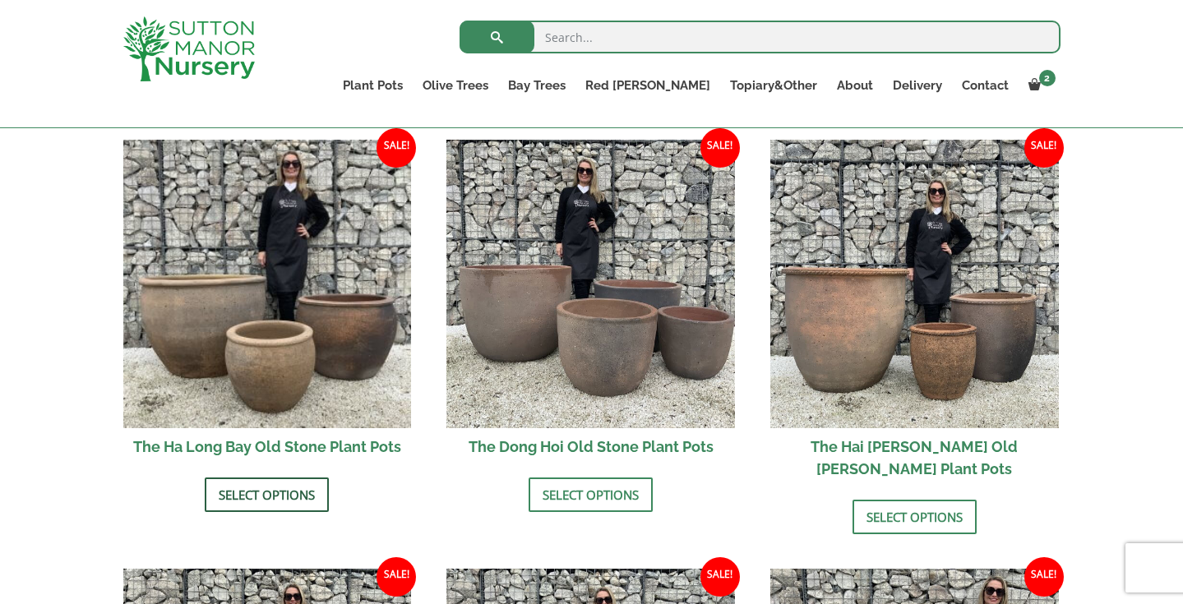
click at [245, 498] on link "Select options" at bounding box center [267, 495] width 124 height 35
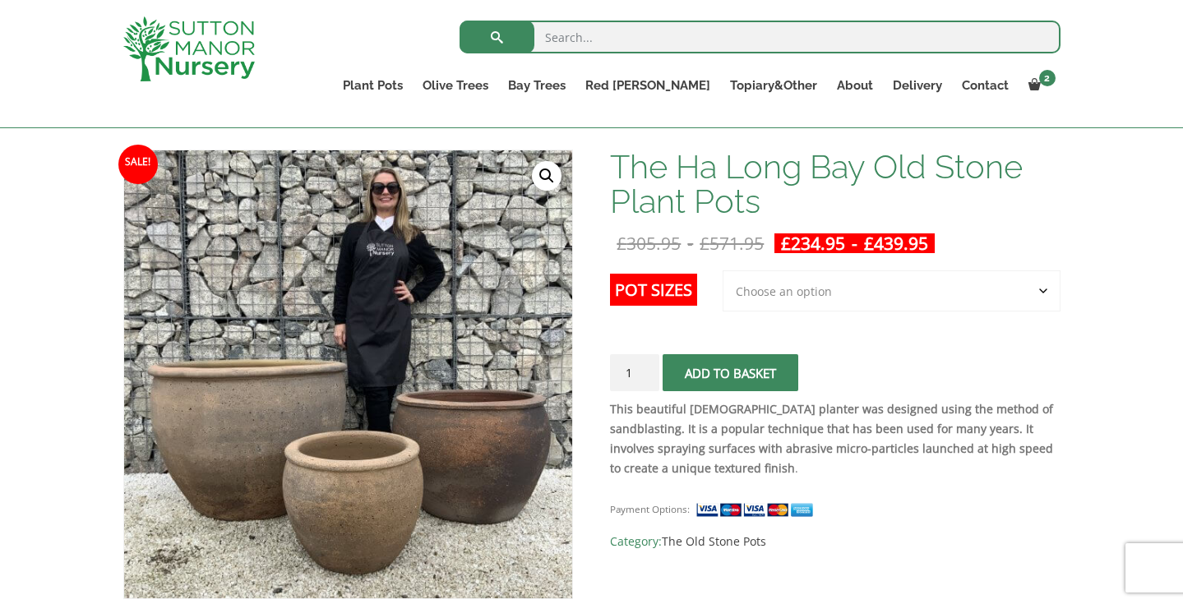
scroll to position [228, 0]
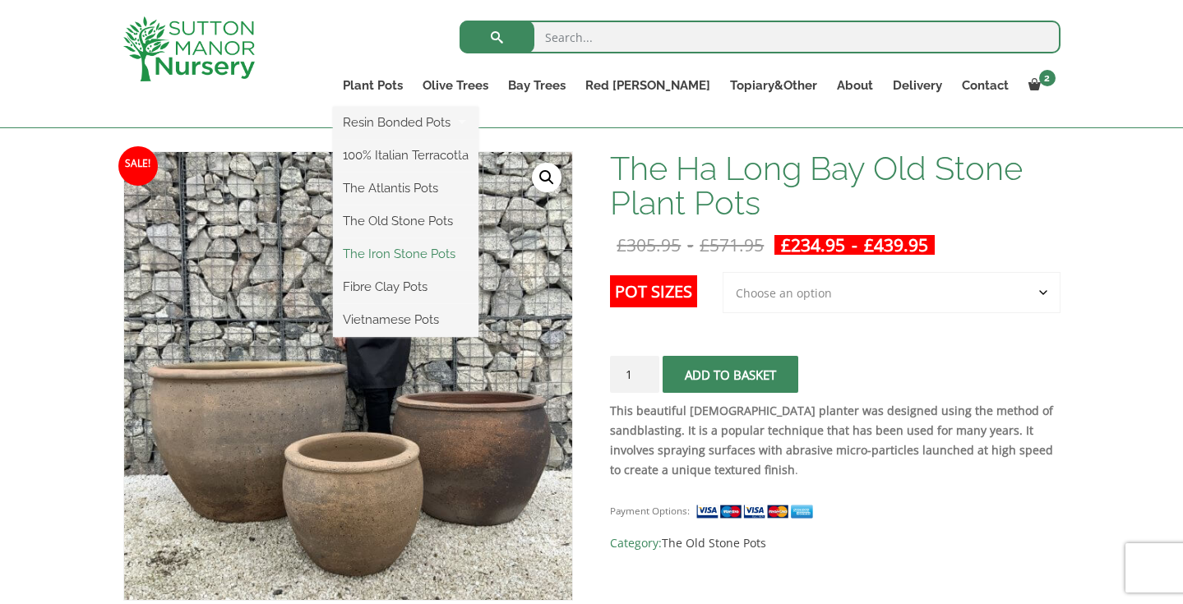
click at [418, 252] on link "The Iron Stone Pots" at bounding box center [405, 254] width 145 height 25
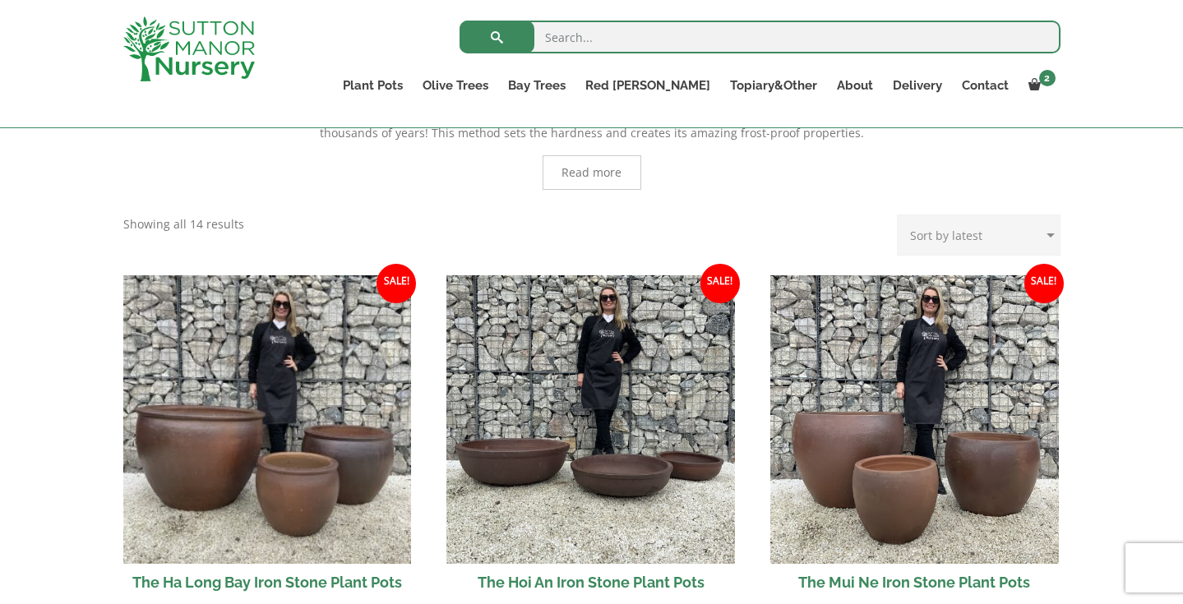
scroll to position [442, 0]
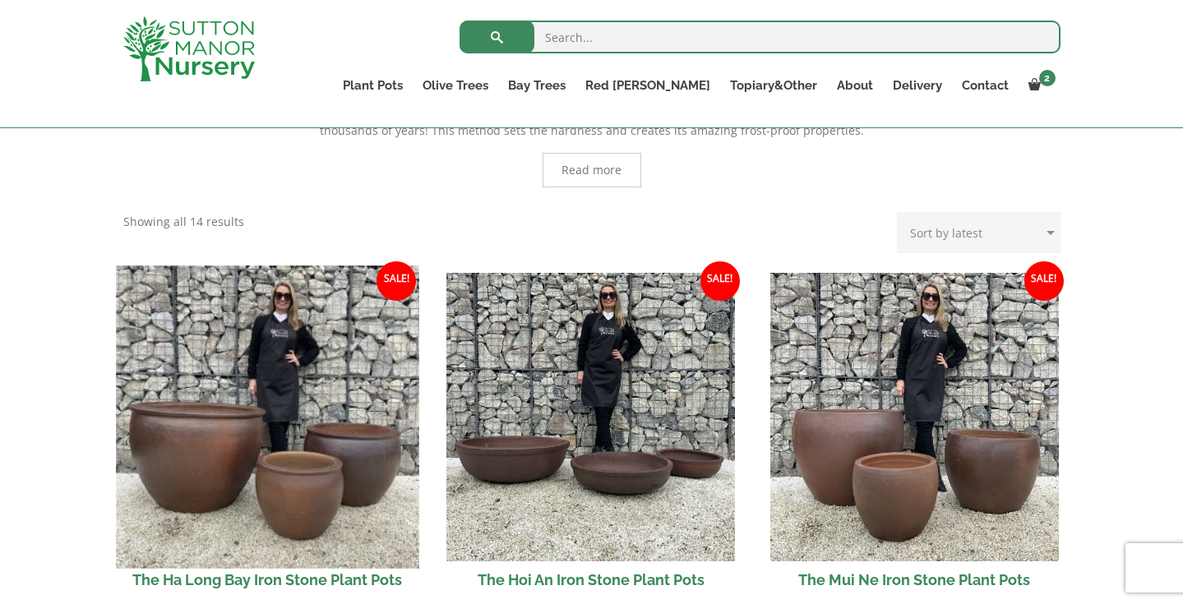
click at [221, 307] on img at bounding box center [267, 416] width 302 height 302
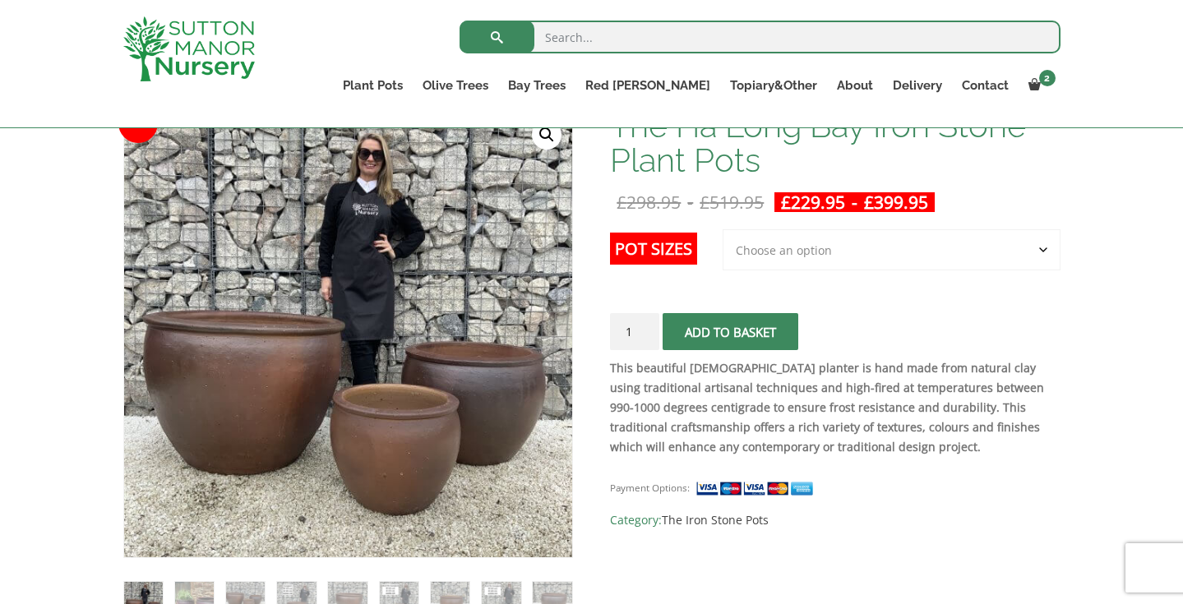
scroll to position [274, 0]
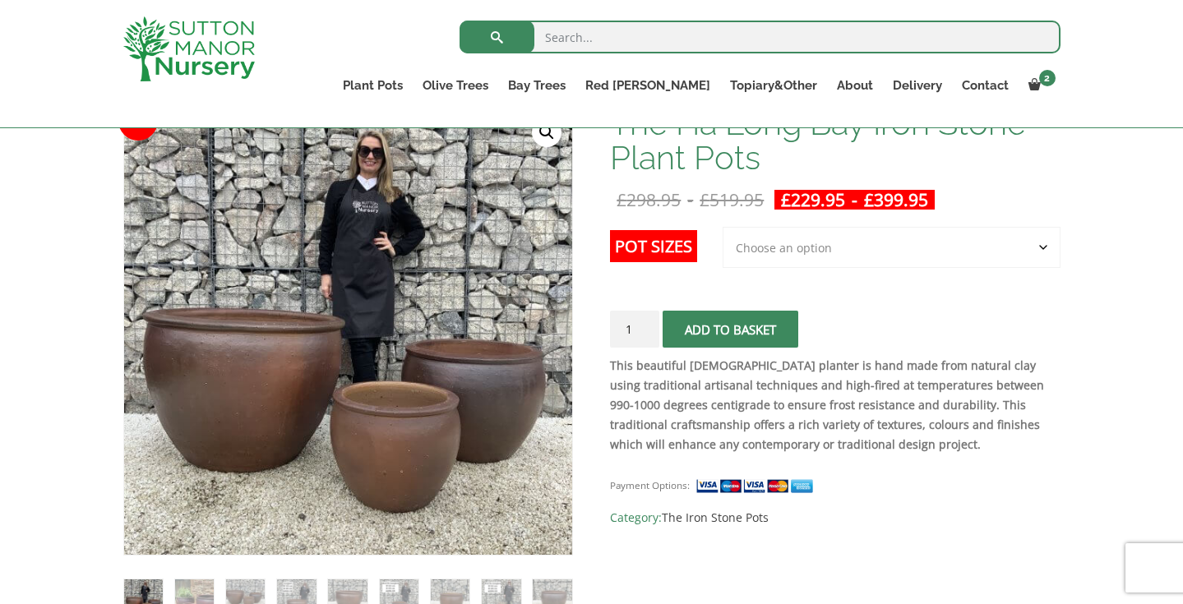
click at [1041, 248] on select "Choose an option 3rd to Largest Pot In The Picture 2nd to Largest Pot In The Pi…" at bounding box center [891, 247] width 338 height 41
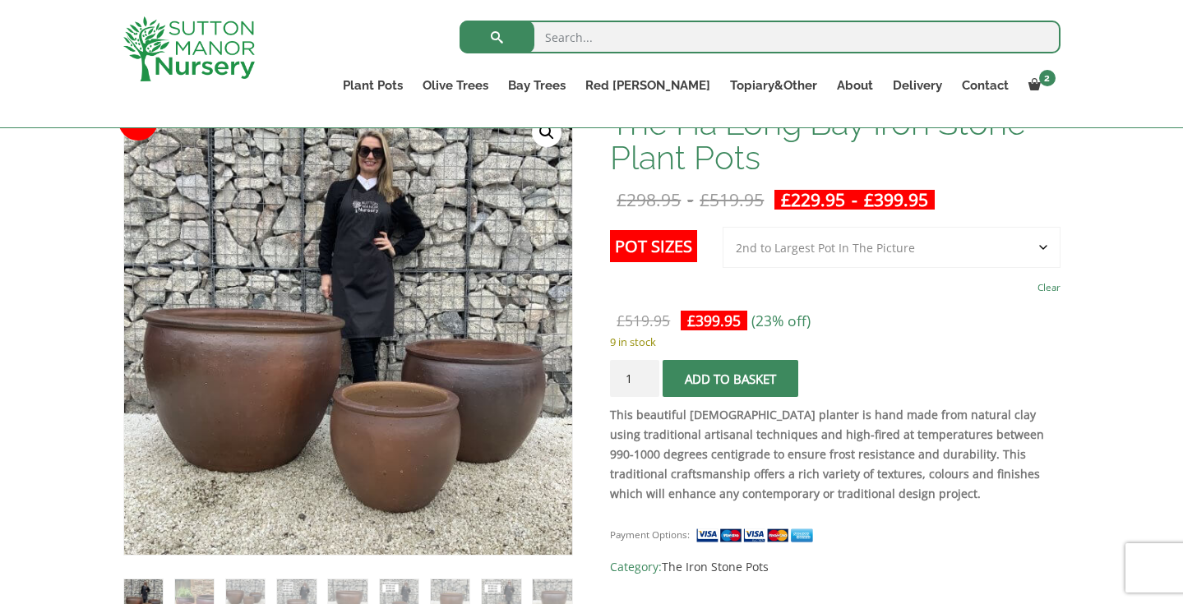
select select "2nd to Largest Pot In The Picture"
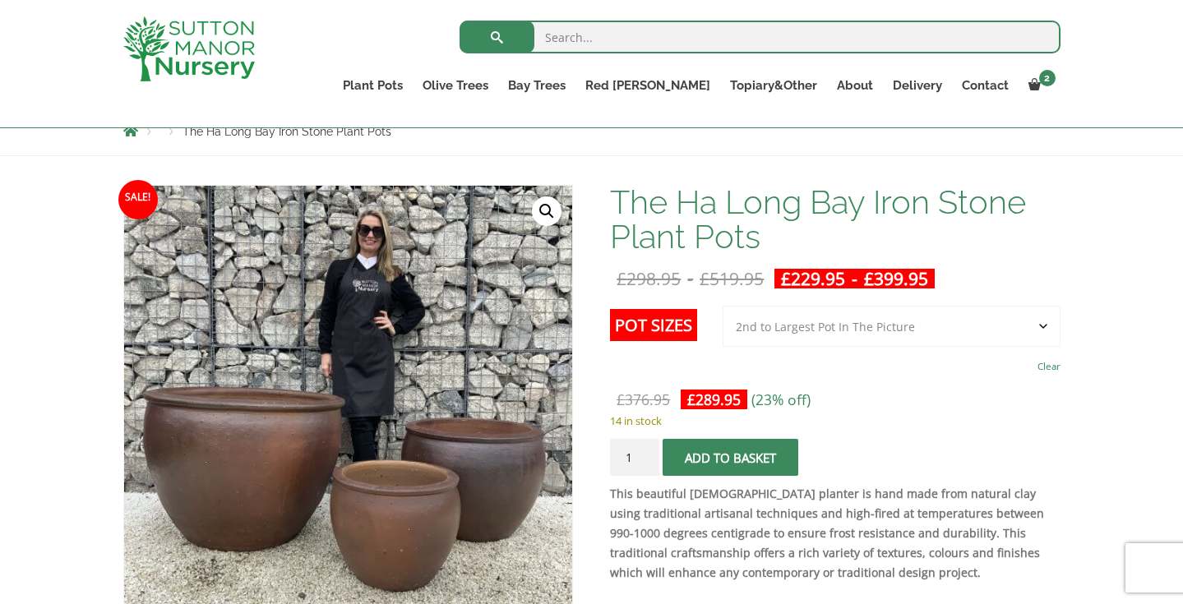
scroll to position [192, 0]
